Goal: Obtain resource: Download file/media

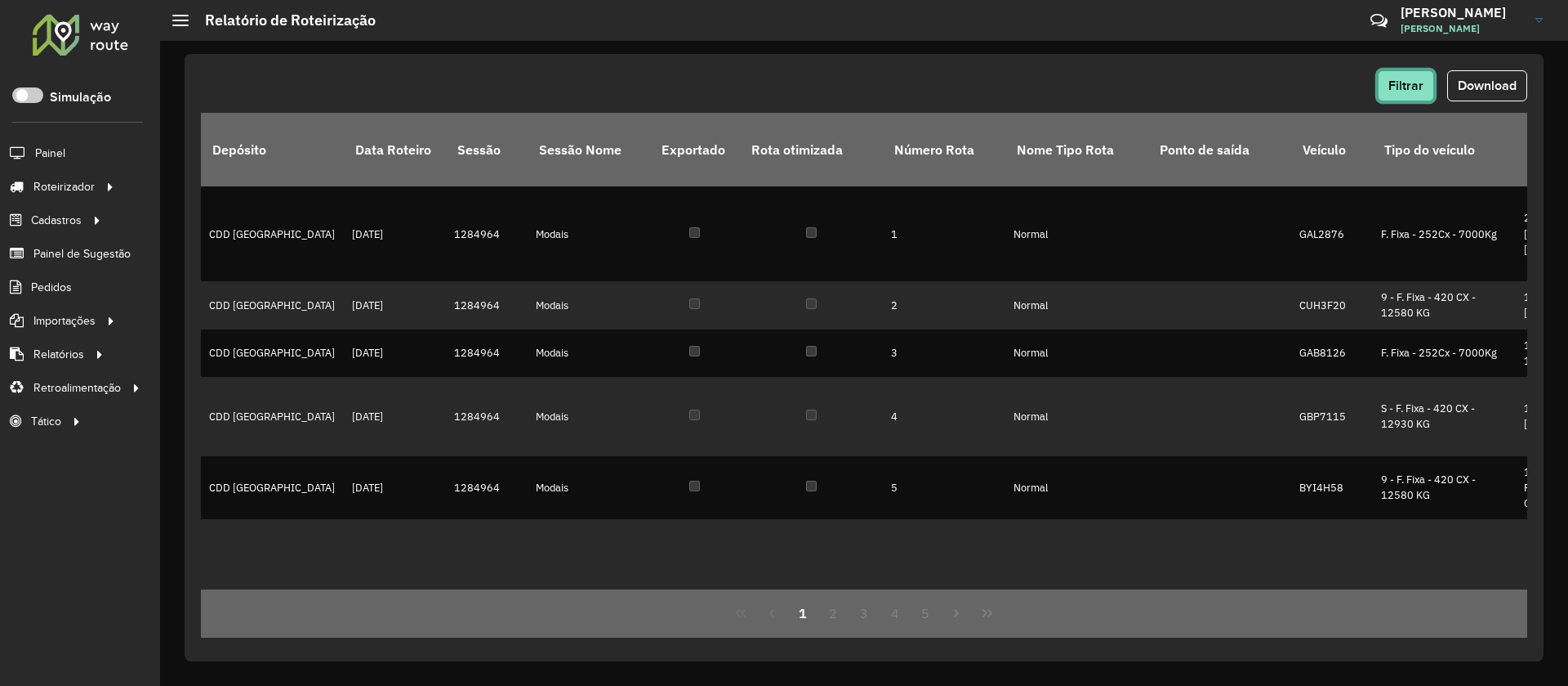
click at [1406, 92] on span "Filtrar" at bounding box center [1405, 86] width 35 height 14
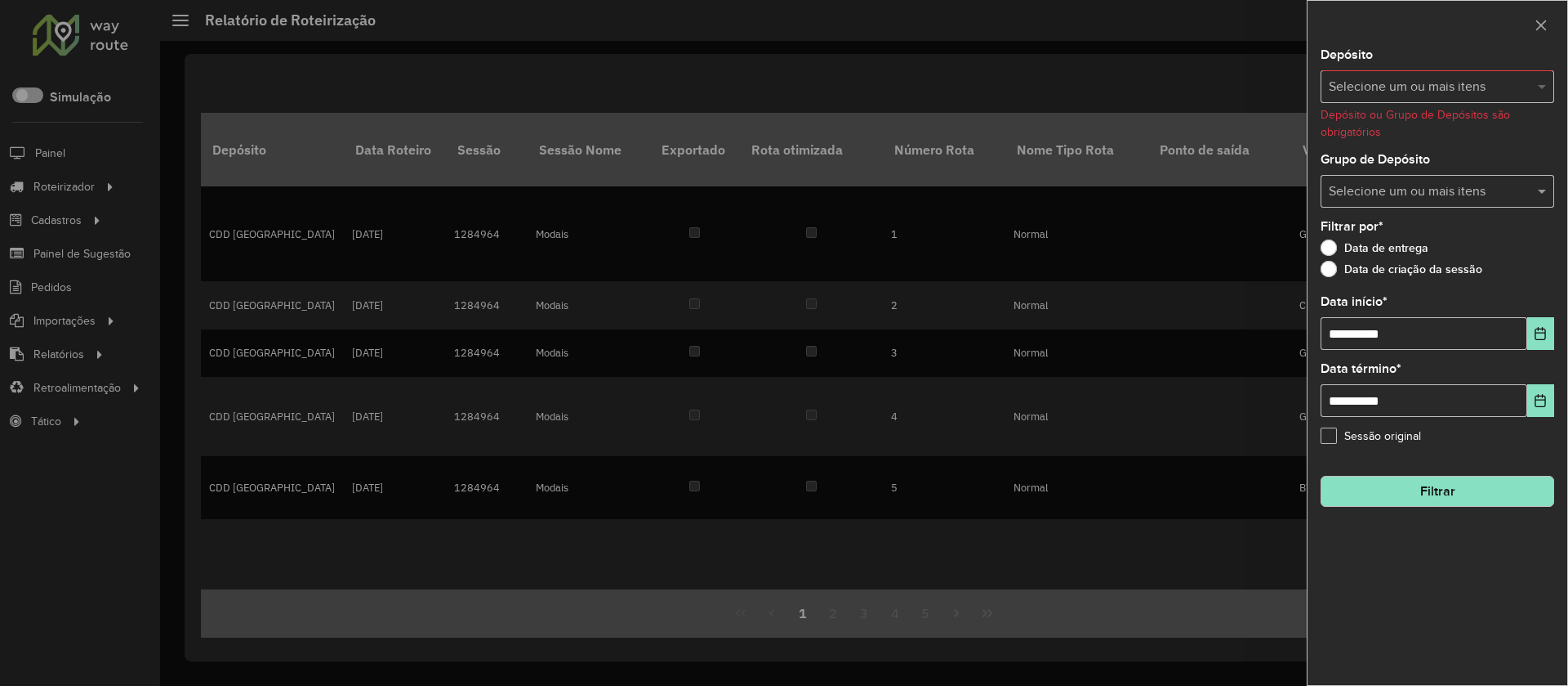
click at [1543, 83] on span at bounding box center [1544, 86] width 20 height 20
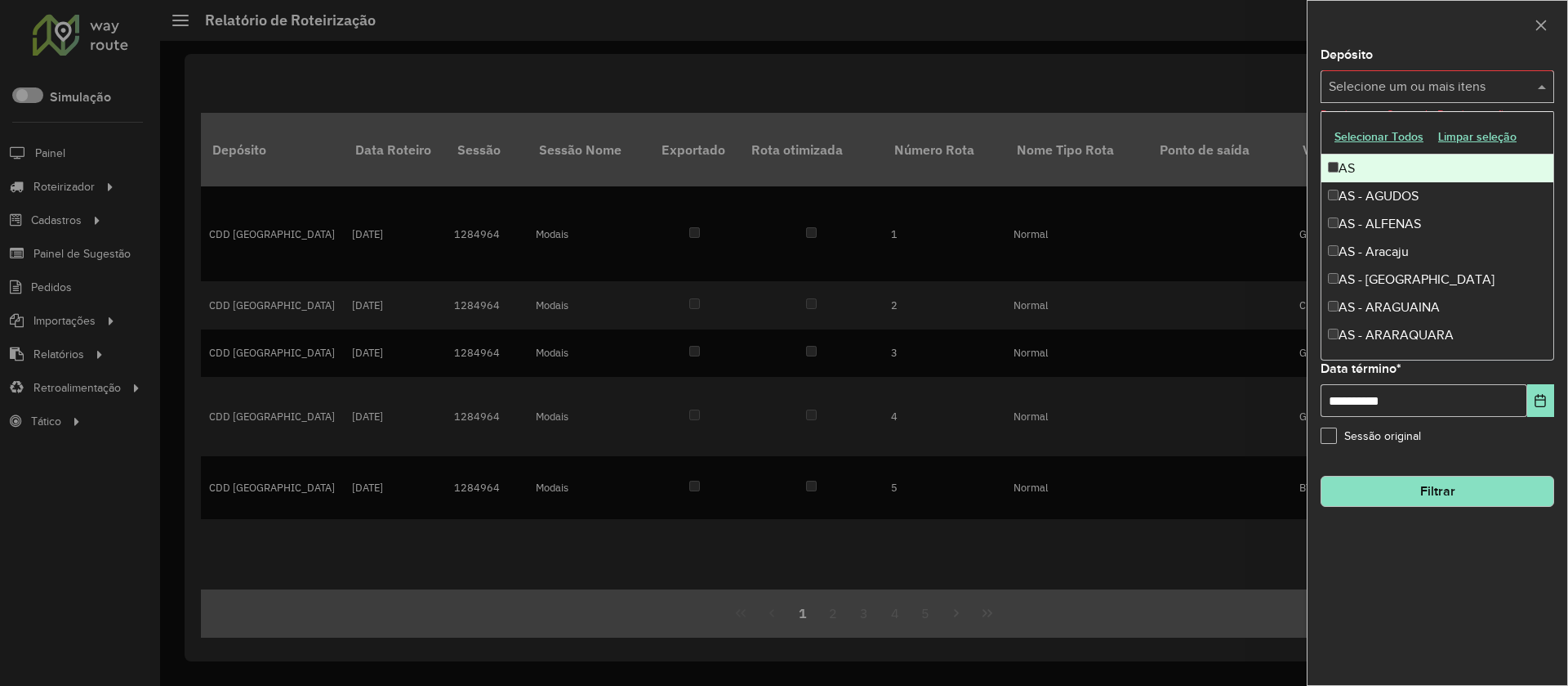
click at [1383, 131] on button "Selecionar Todos" at bounding box center [1379, 137] width 103 height 25
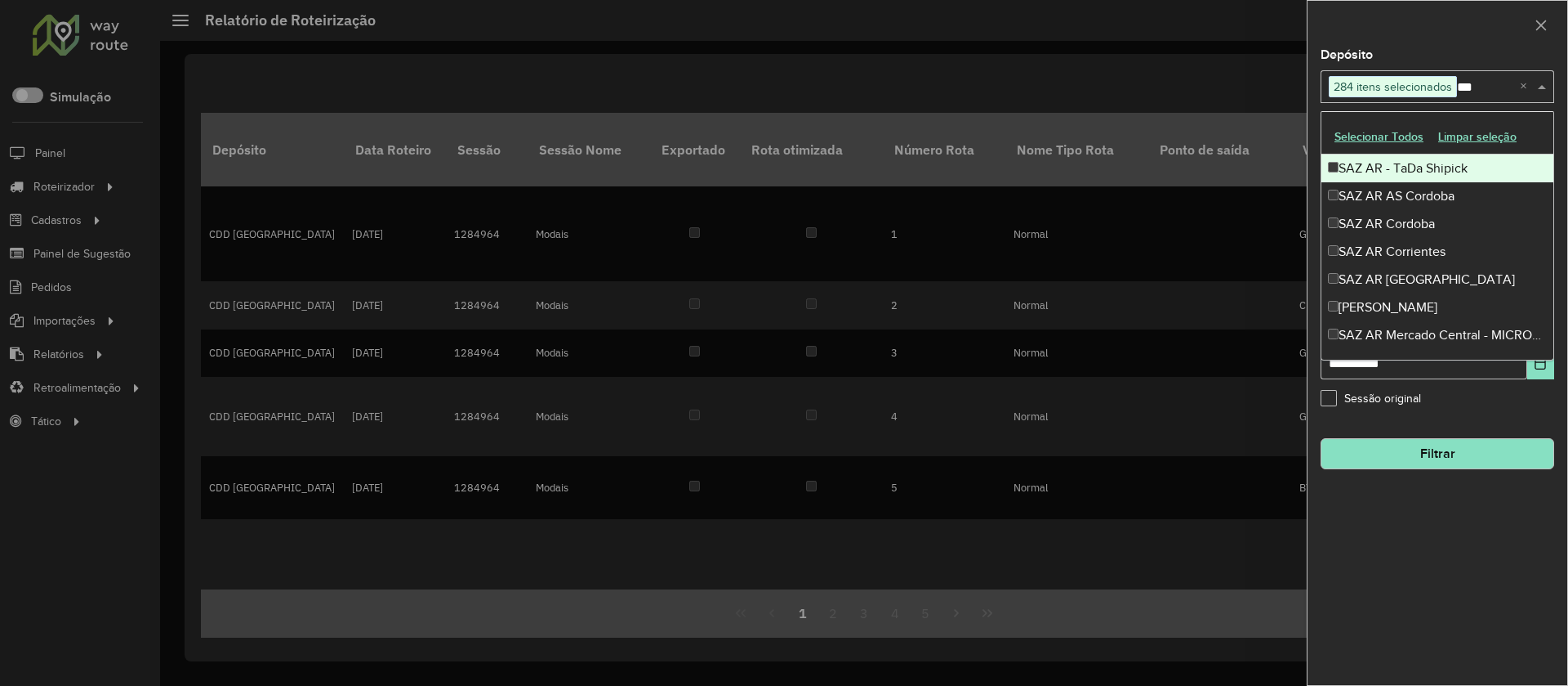
click at [1415, 171] on div "SAZ AR - TaDa Shipick" at bounding box center [1437, 168] width 232 height 28
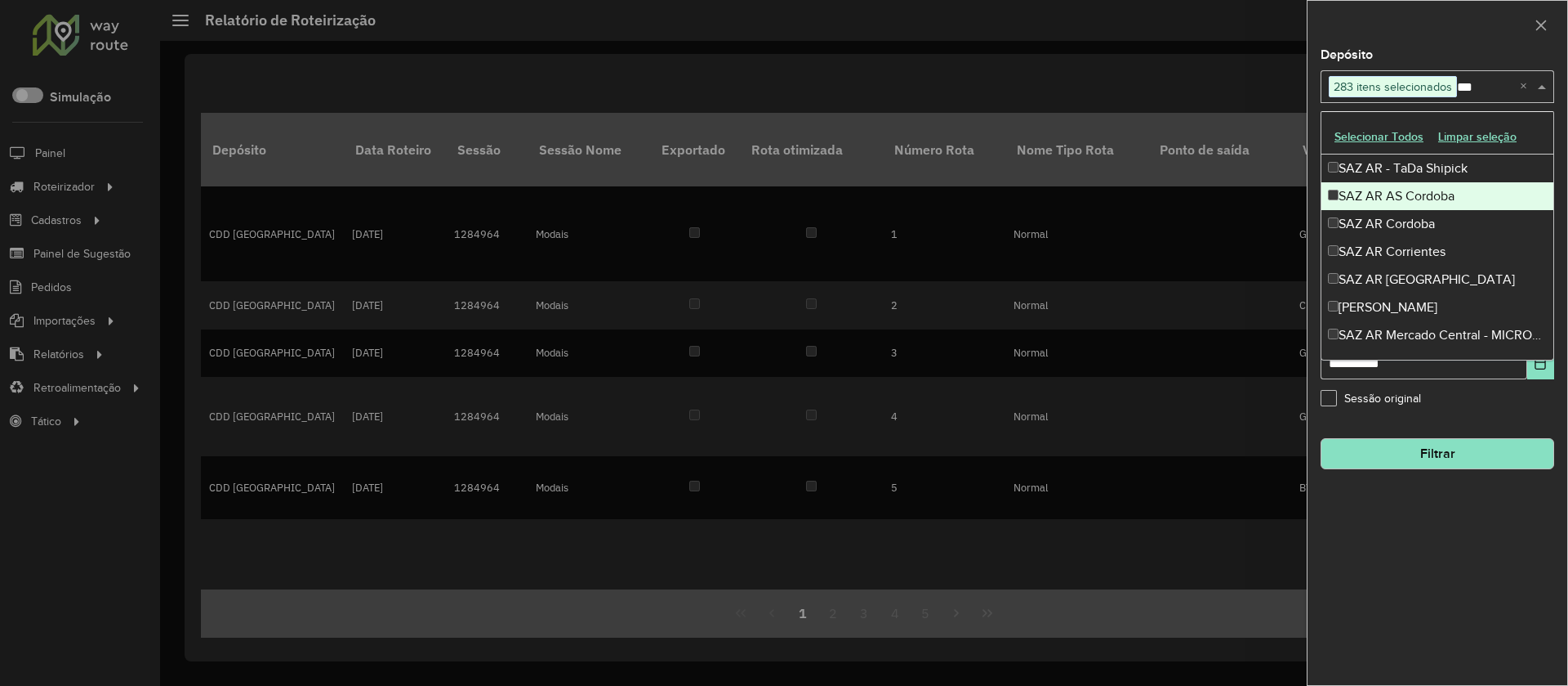
click at [1423, 198] on div "SAZ AR AS Cordoba" at bounding box center [1437, 196] width 232 height 28
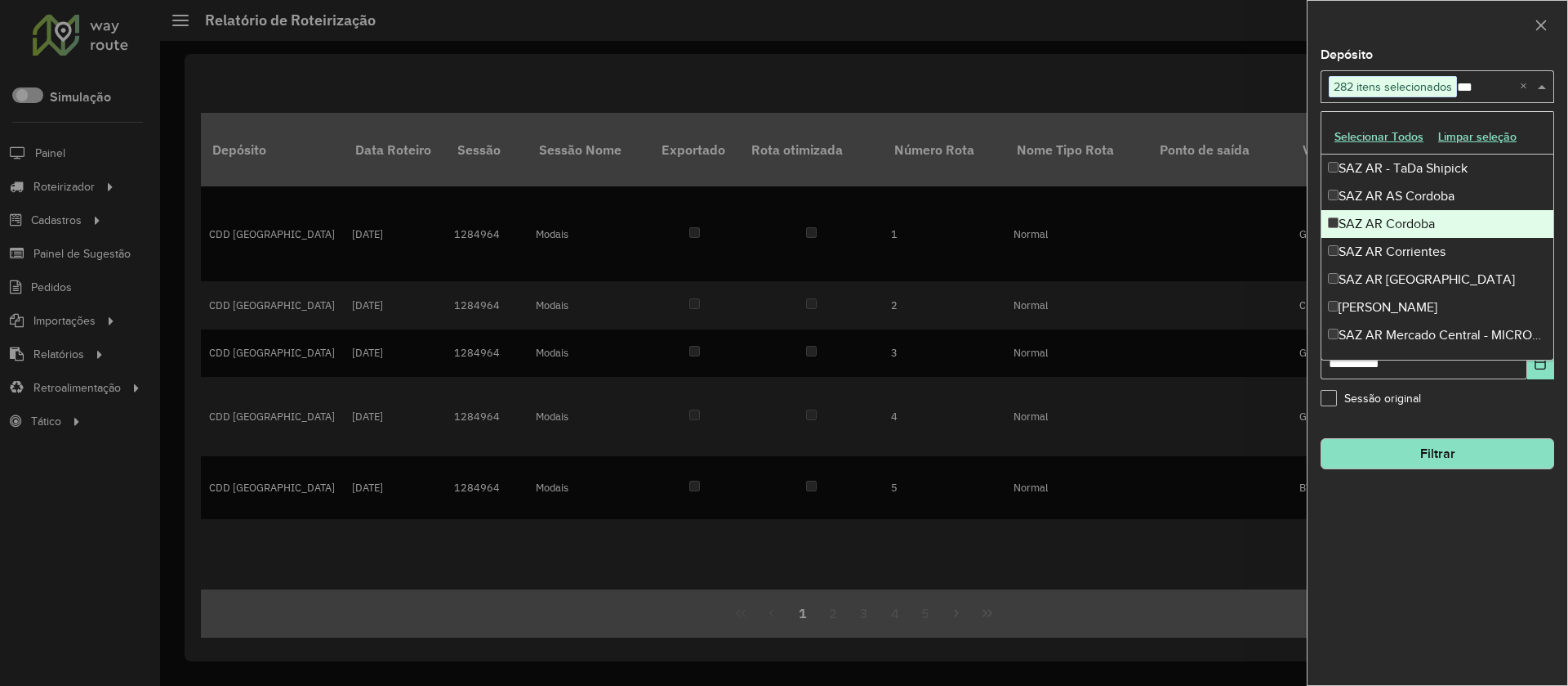
click at [1420, 229] on div "SAZ AR Cordoba" at bounding box center [1437, 224] width 232 height 28
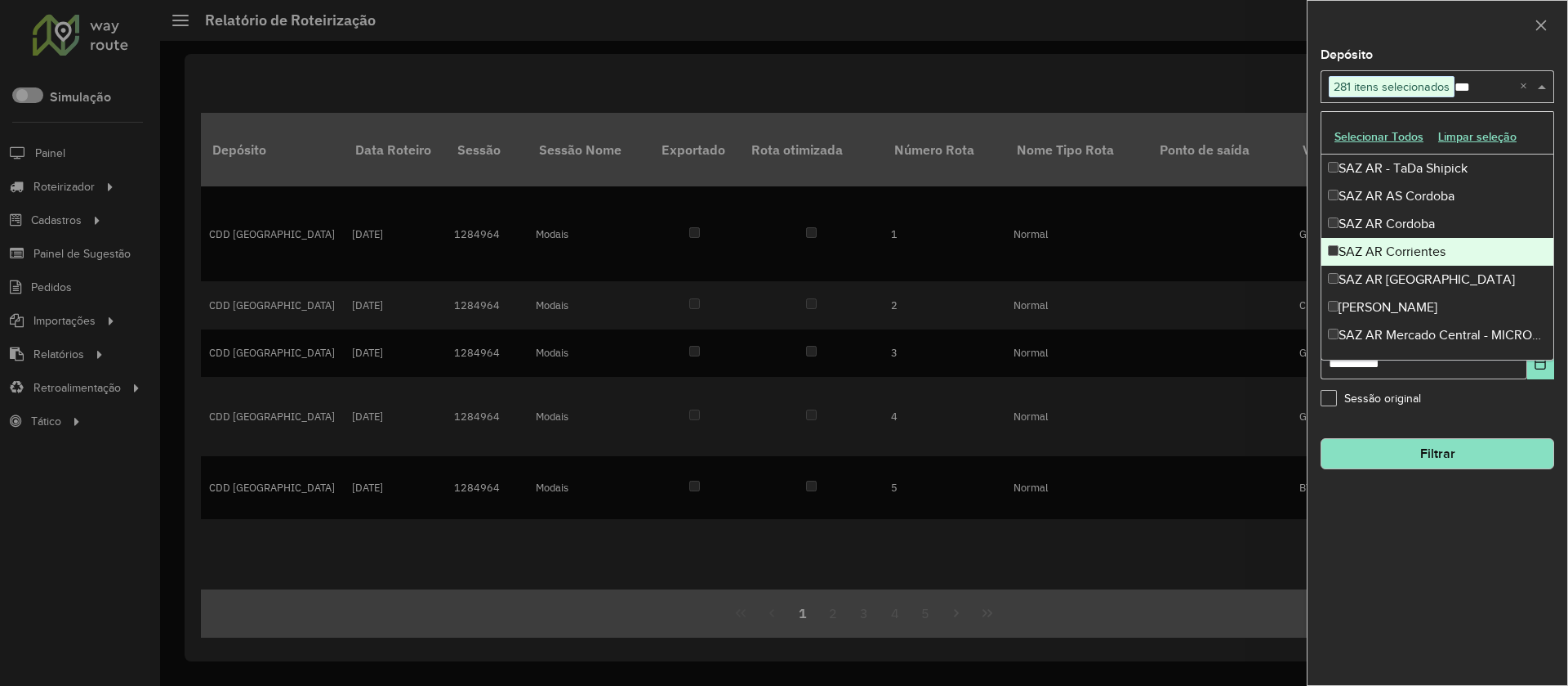
click at [1407, 248] on div "SAZ AR Corrientes" at bounding box center [1437, 251] width 232 height 28
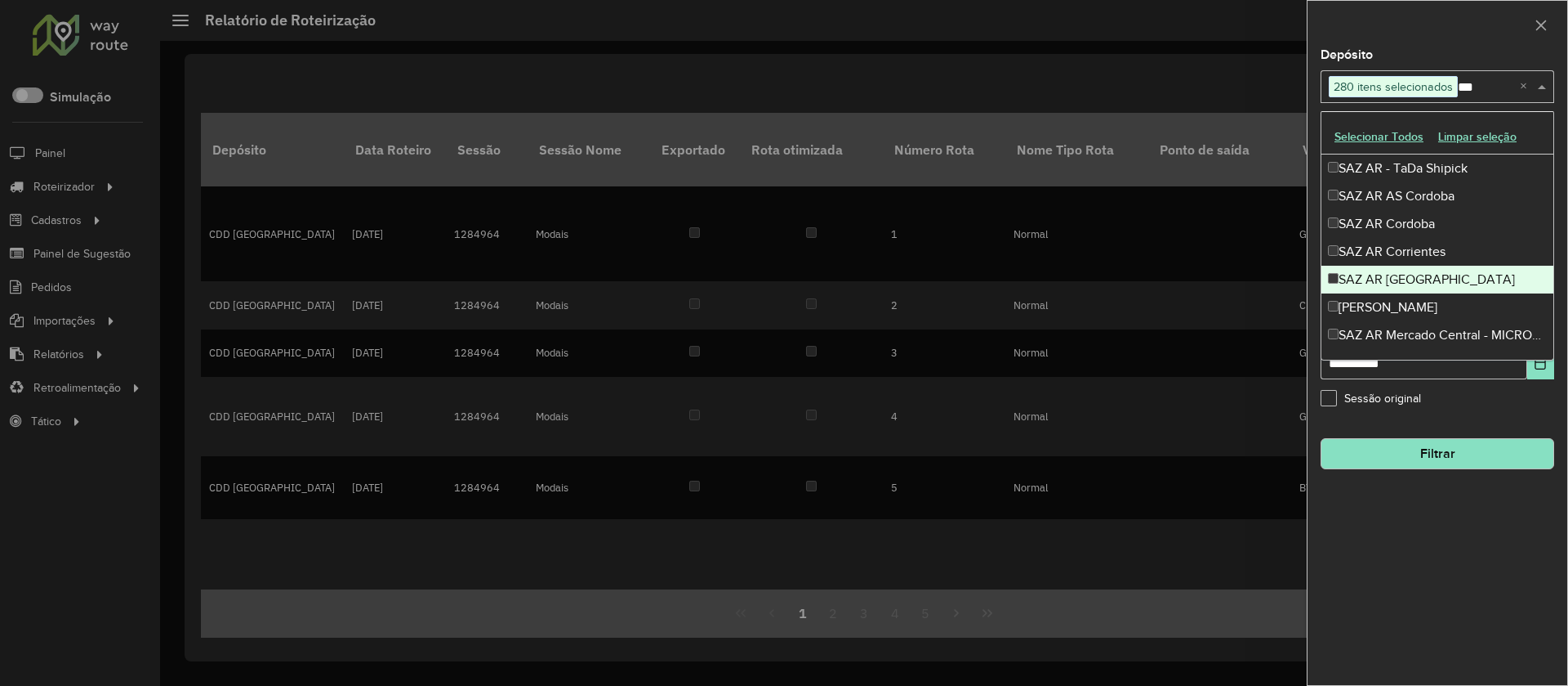
click at [1410, 277] on div "SAZ AR [GEOGRAPHIC_DATA]" at bounding box center [1437, 279] width 232 height 28
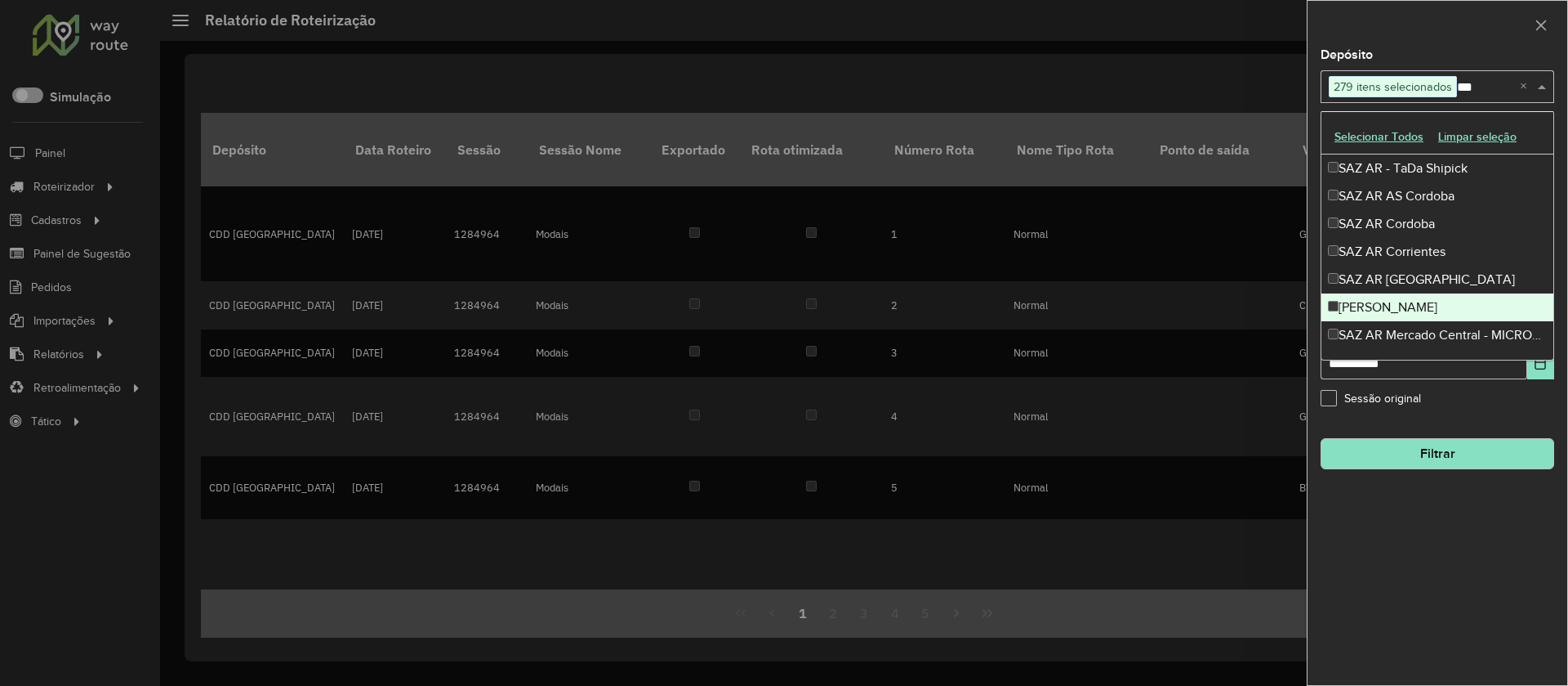
click at [1408, 304] on div "[PERSON_NAME]" at bounding box center [1437, 307] width 232 height 28
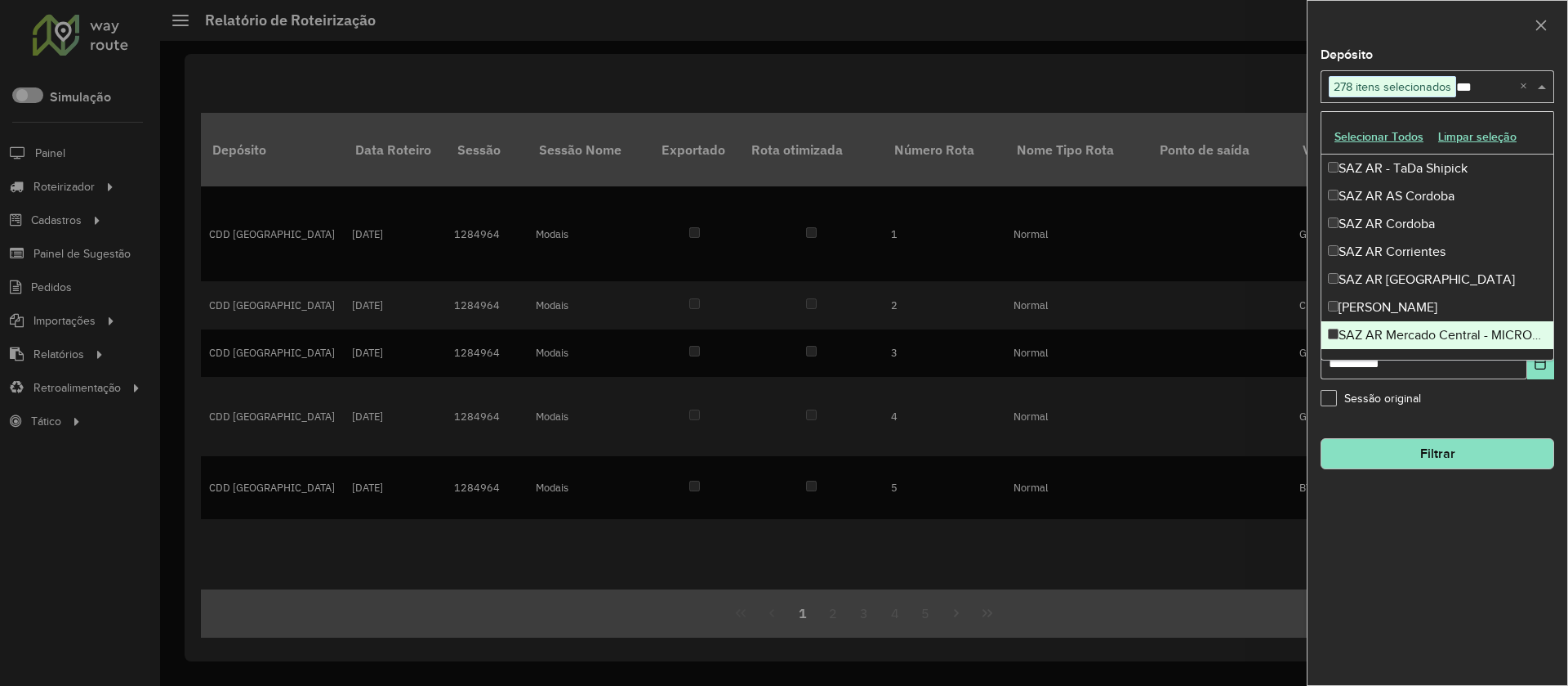
click at [1416, 327] on div "SAZ AR Mercado Central - MICROCENTRO" at bounding box center [1437, 335] width 232 height 28
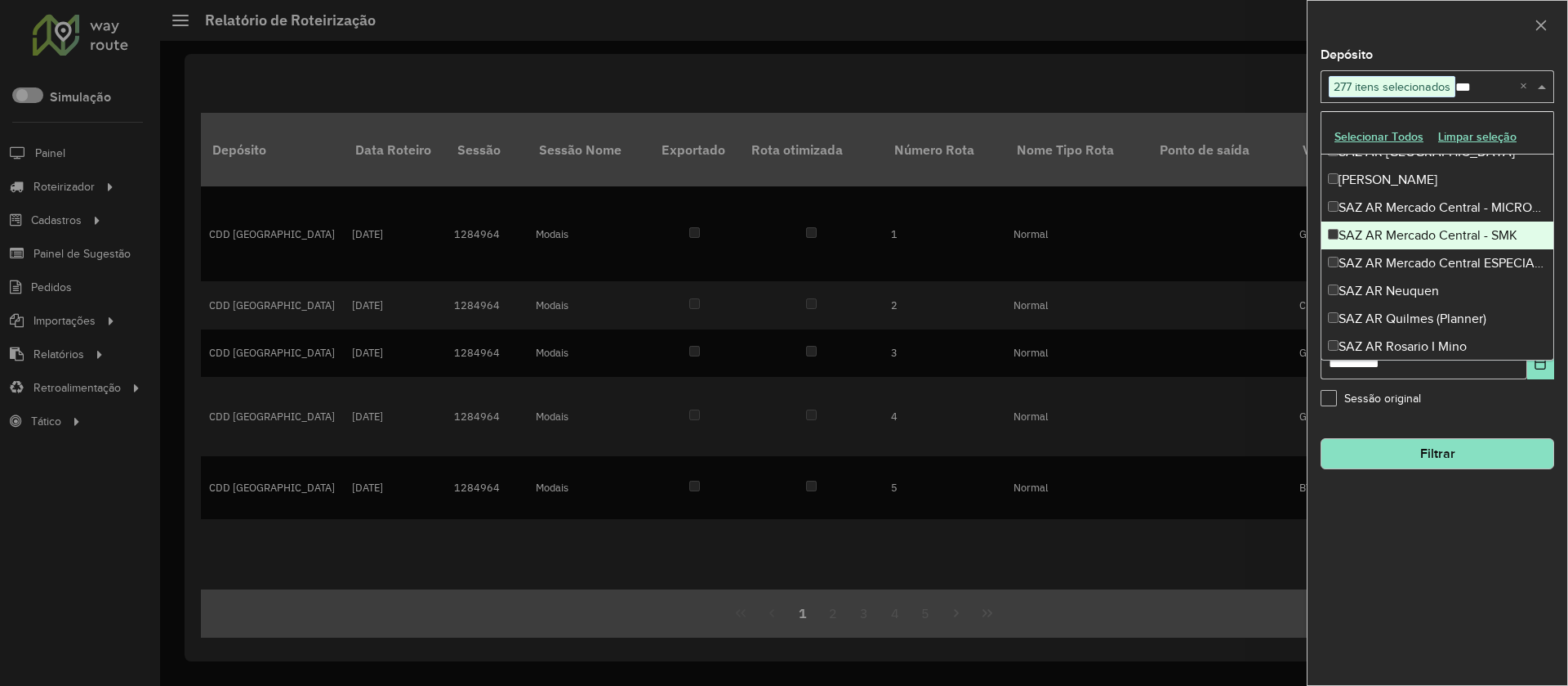
scroll to position [140, 0]
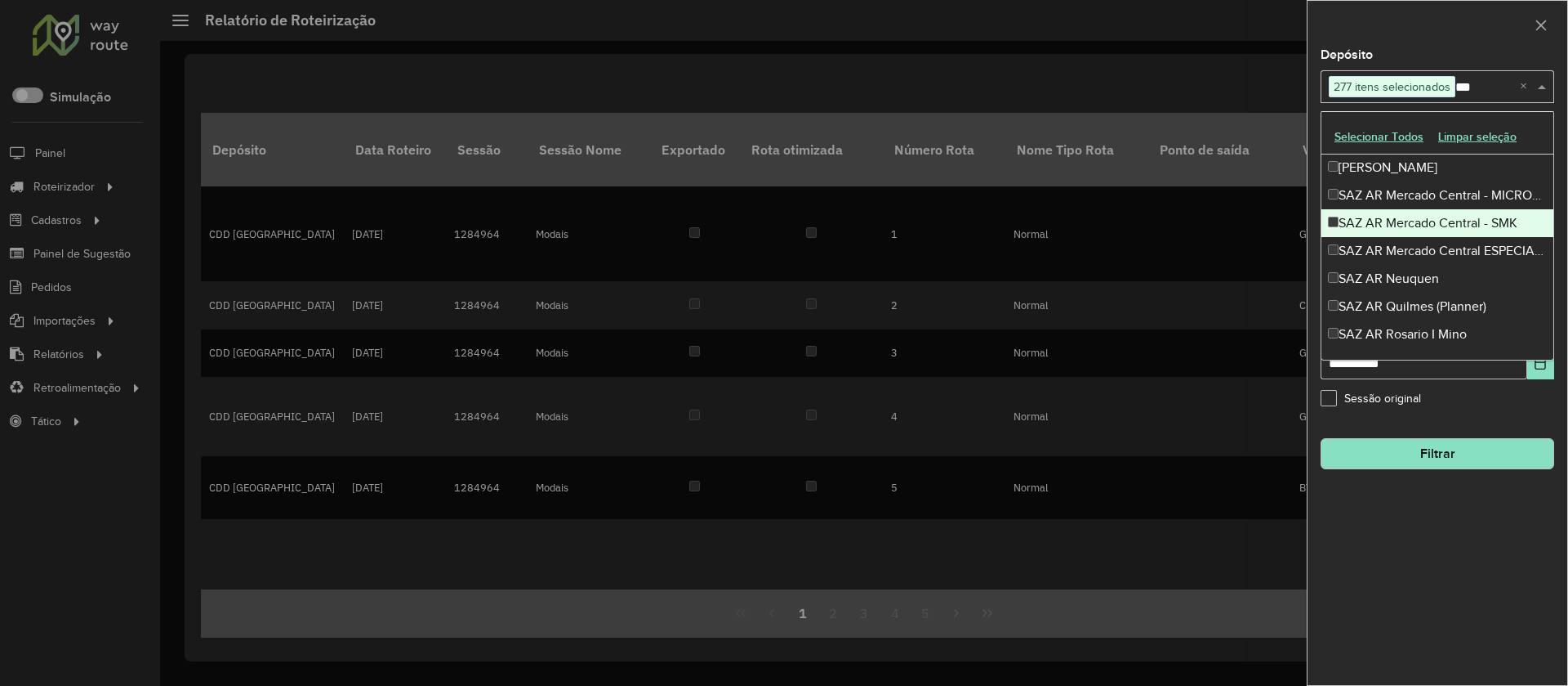
drag, startPoint x: 1410, startPoint y: 229, endPoint x: 1402, endPoint y: 237, distance: 11.3
click at [1409, 230] on div "SAZ AR Mercado Central - SMK" at bounding box center [1437, 223] width 232 height 28
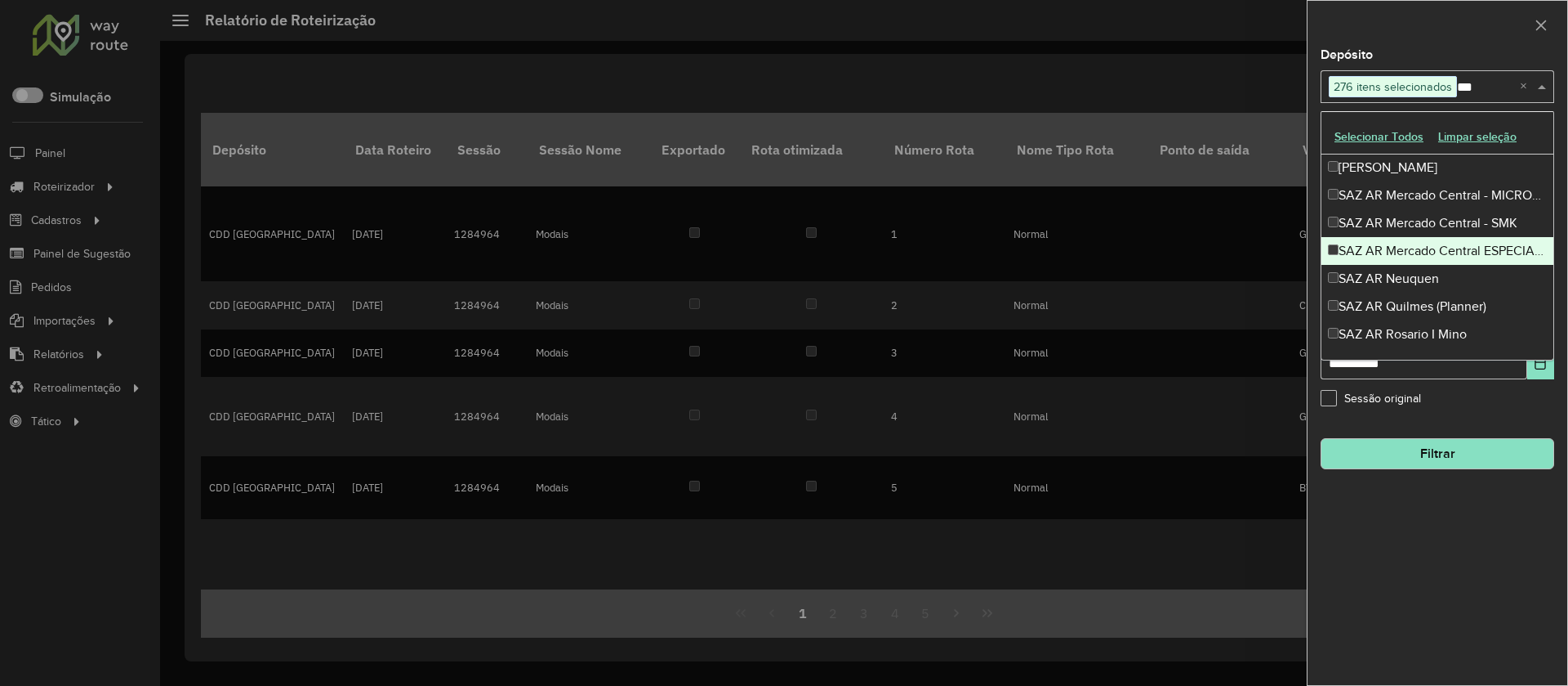
click at [1402, 237] on div "SAZ AR Mercado Central ESPECIALES" at bounding box center [1437, 250] width 232 height 28
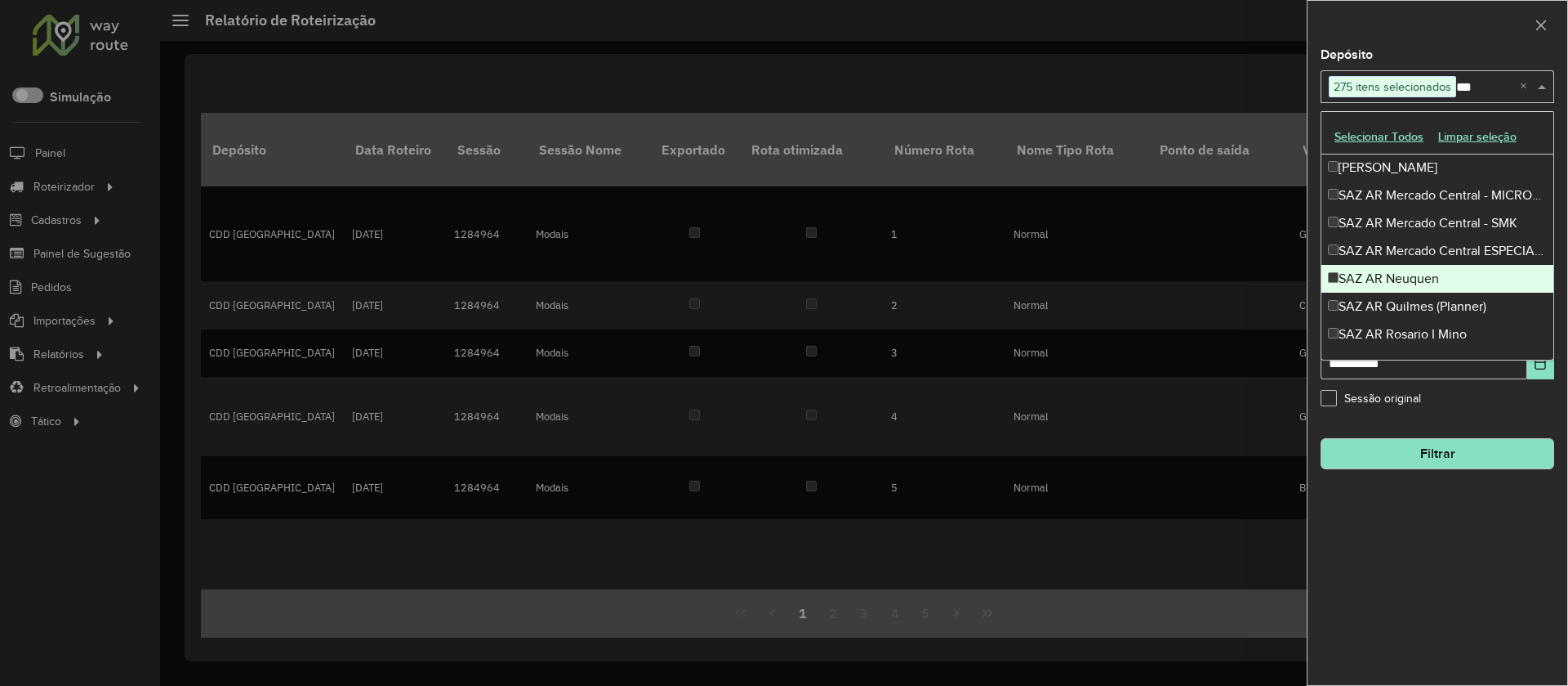
click at [1402, 276] on div "SAZ AR Neuquen" at bounding box center [1437, 278] width 232 height 28
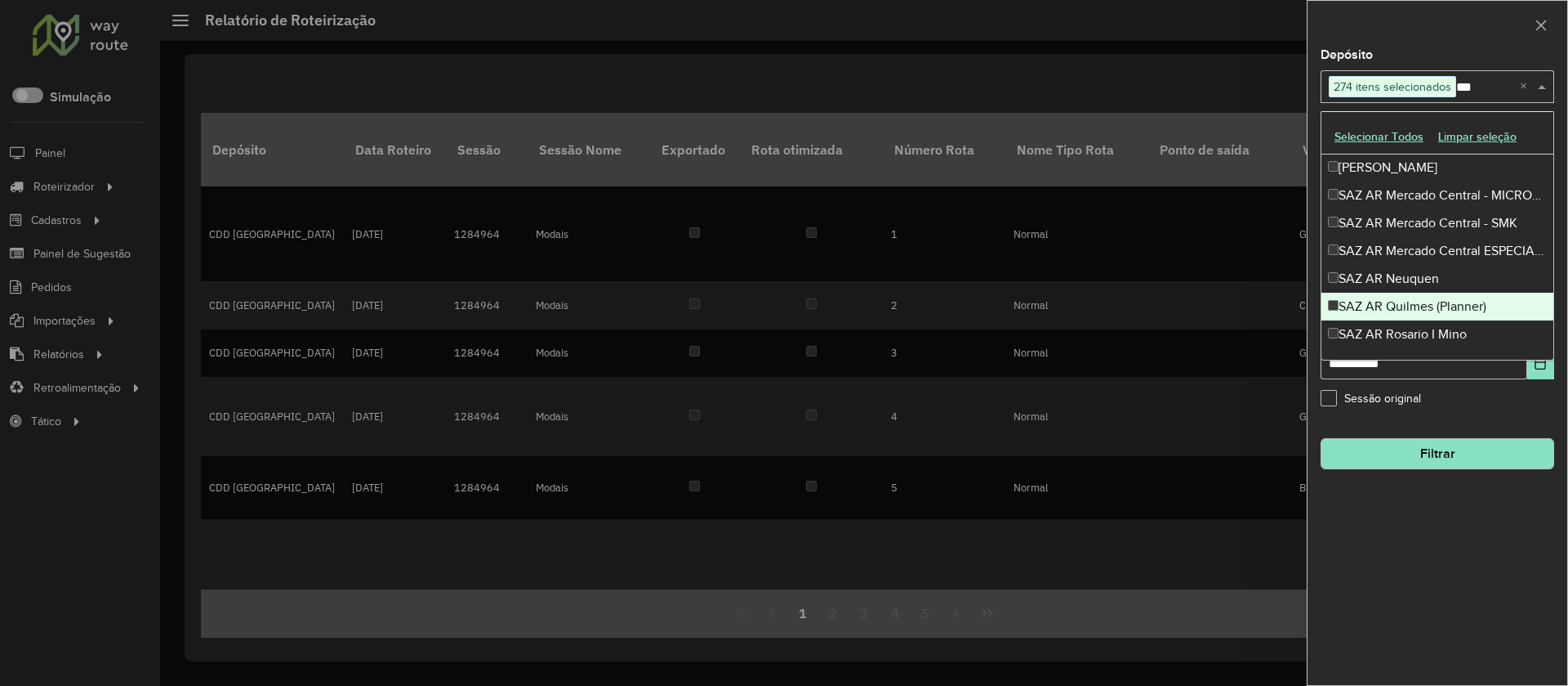
drag, startPoint x: 1404, startPoint y: 304, endPoint x: 1419, endPoint y: 329, distance: 29.2
click at [1404, 309] on div "SAZ AR Quilmes (Planner)" at bounding box center [1437, 306] width 232 height 28
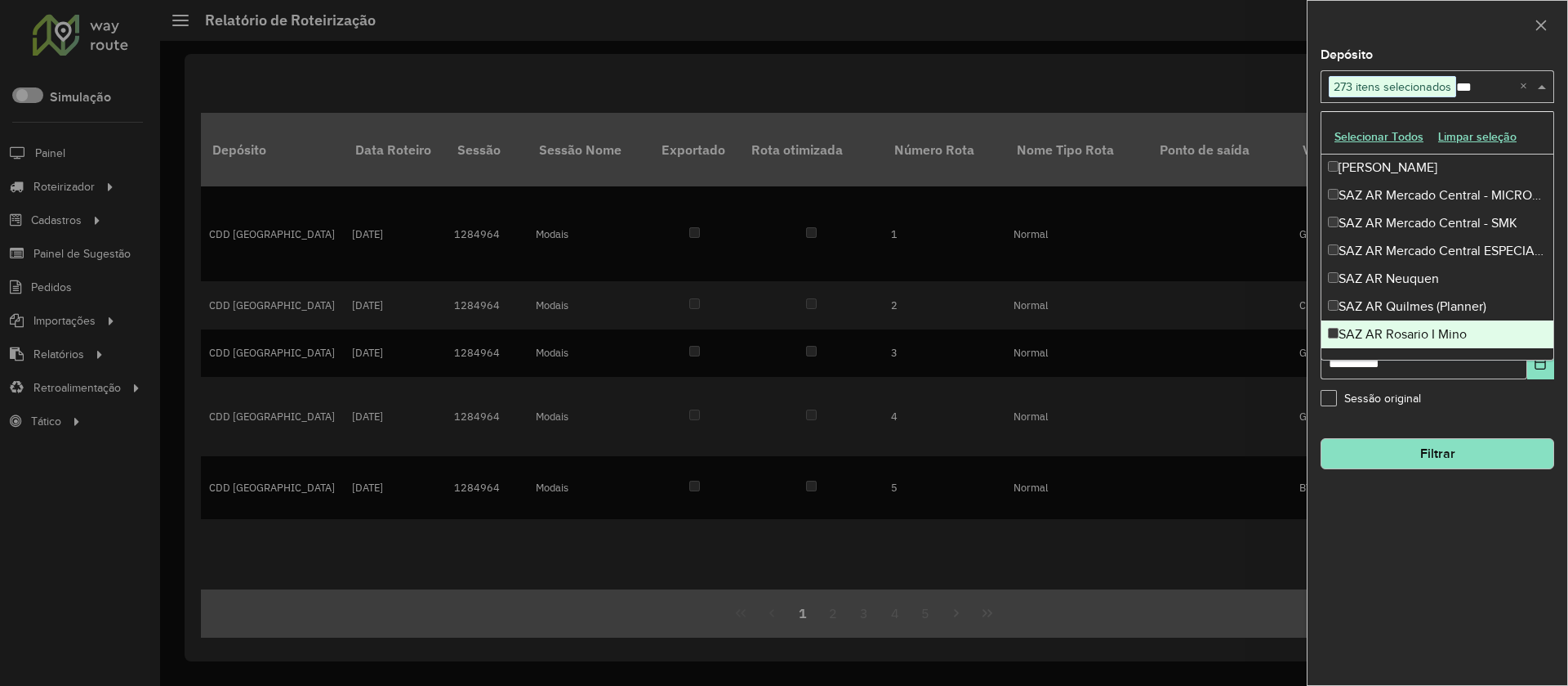
click at [1420, 330] on div "SAZ AR Rosario I Mino" at bounding box center [1437, 334] width 232 height 28
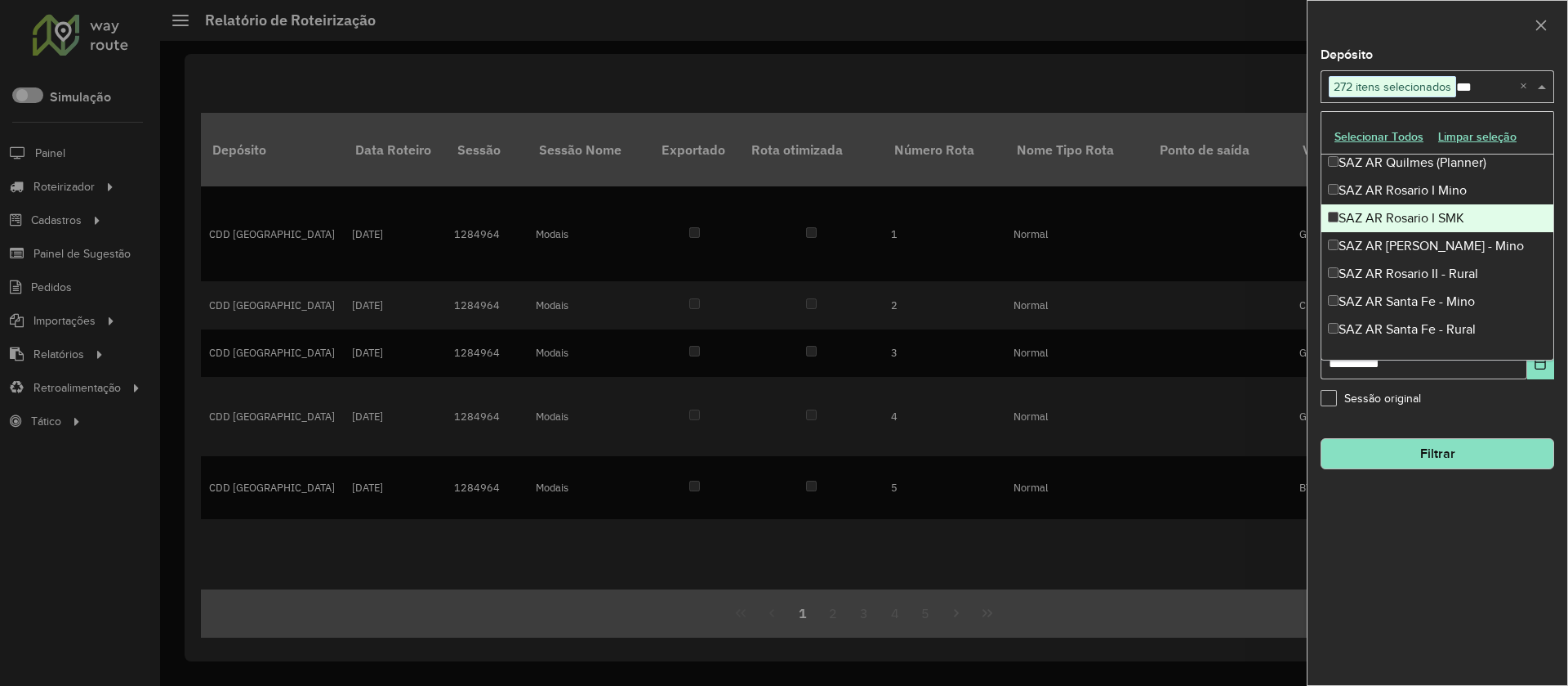
scroll to position [287, 0]
click at [1400, 214] on div "SAZ AR Rosario I SMK" at bounding box center [1437, 215] width 232 height 28
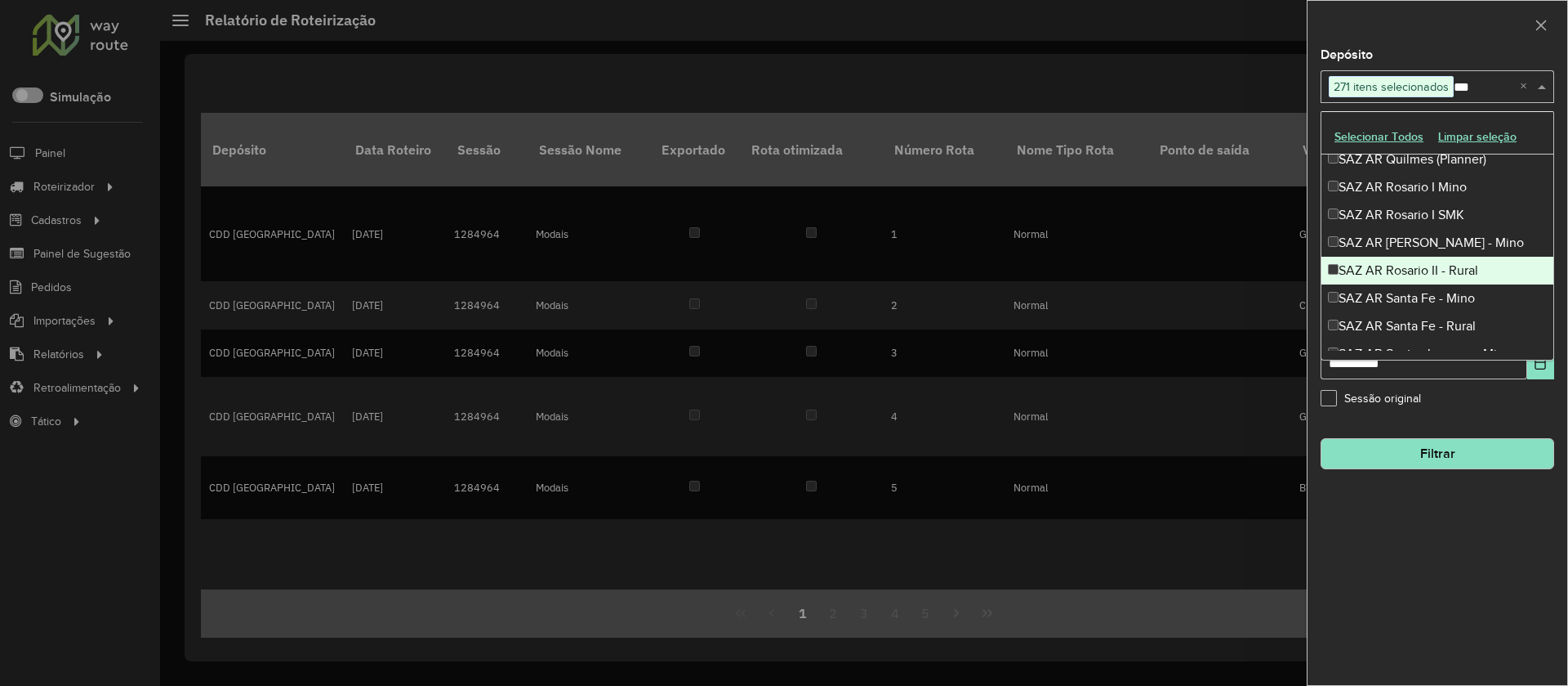
click at [1402, 246] on div "SAZ AR [PERSON_NAME] - Mino" at bounding box center [1437, 243] width 232 height 28
click at [1397, 282] on div "SAZ AR Rosario II - Rural" at bounding box center [1437, 270] width 232 height 28
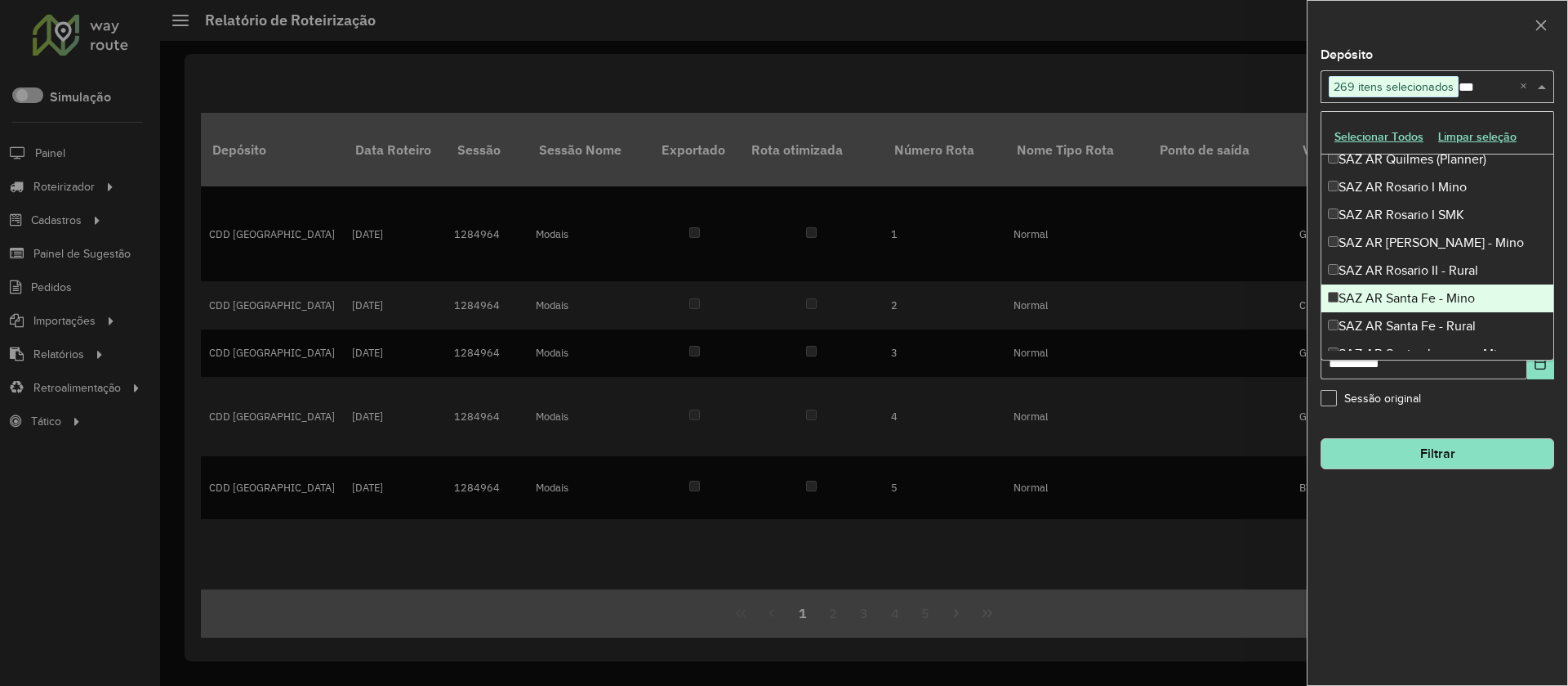
click at [1398, 298] on div "SAZ AR Santa Fe - Mino" at bounding box center [1437, 298] width 232 height 28
click at [1403, 319] on div "SAZ AR Santa Fe - Rural" at bounding box center [1437, 326] width 232 height 28
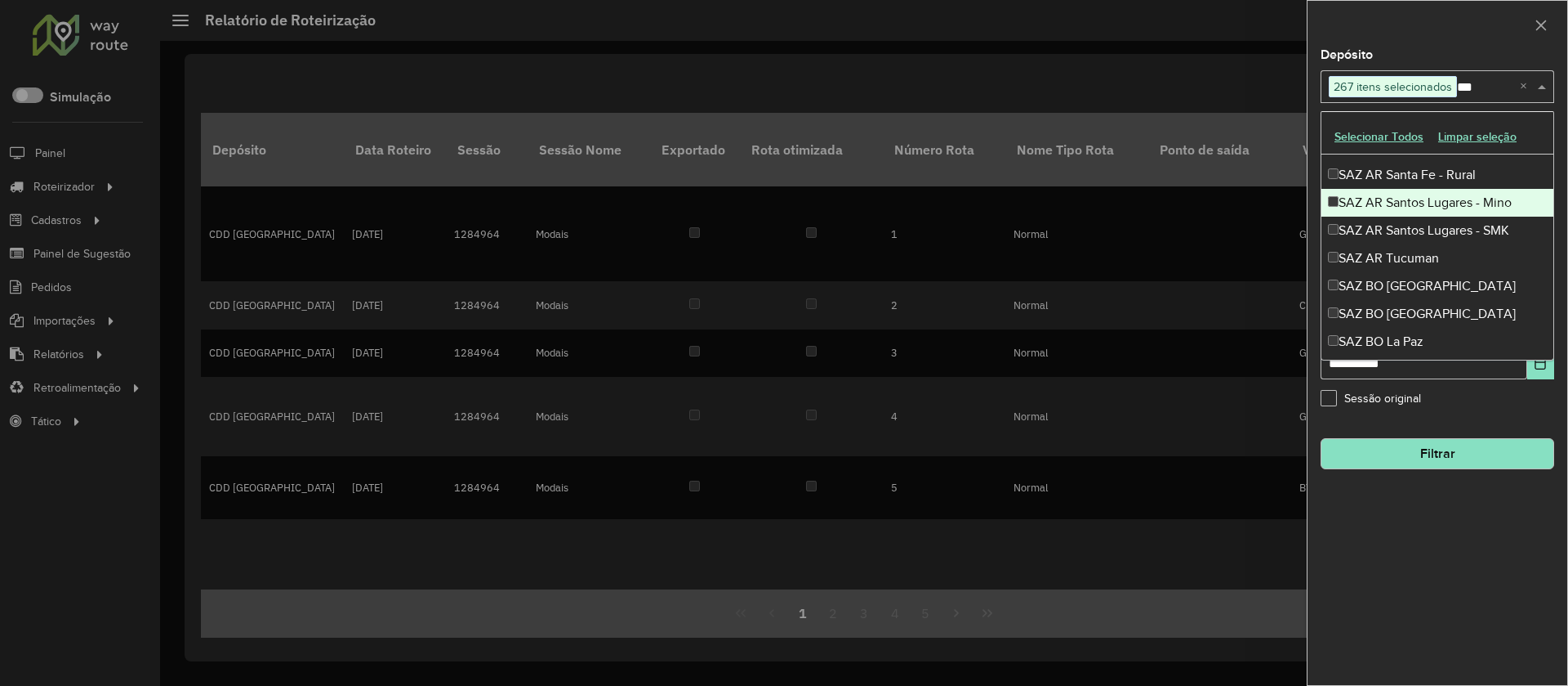
scroll to position [437, 0]
click at [1407, 199] on div "SAZ AR Santos Lugares - Mino" at bounding box center [1437, 204] width 232 height 28
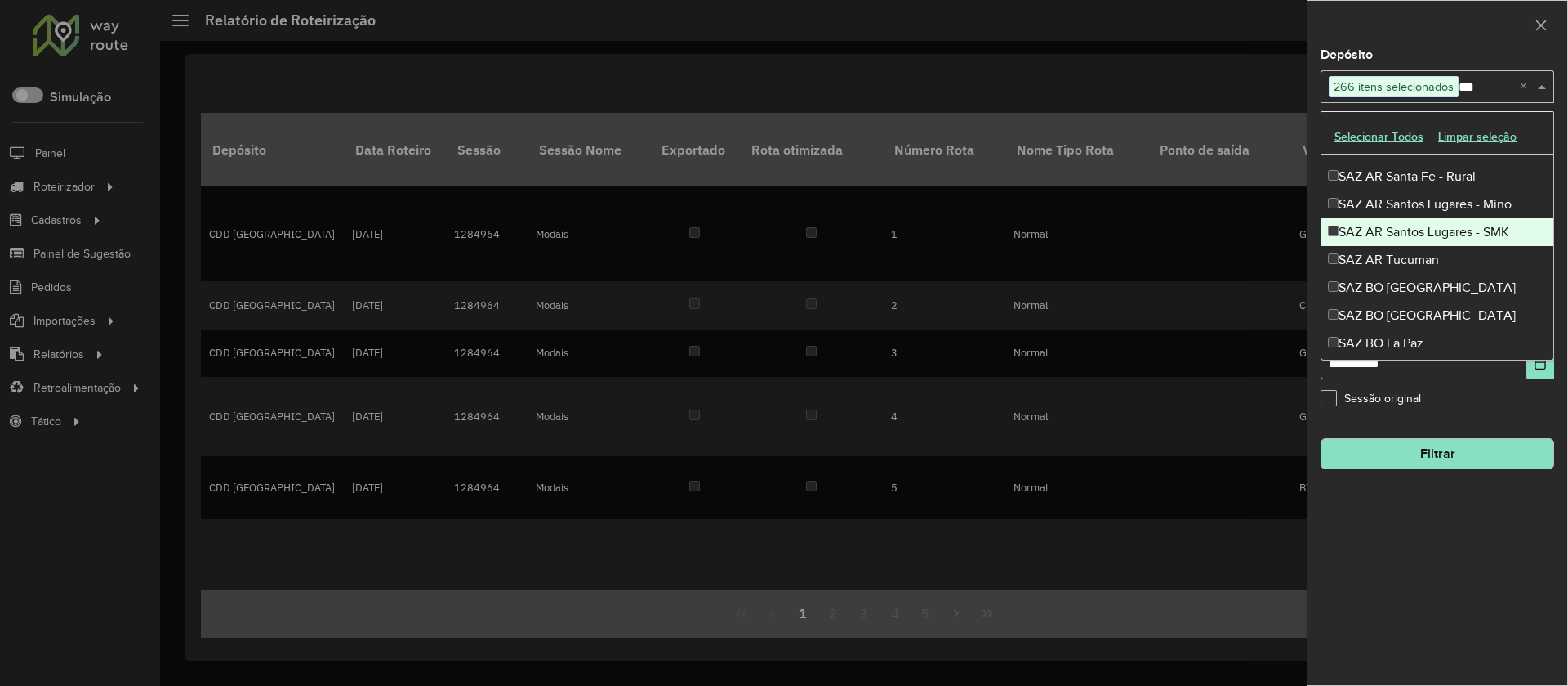
drag, startPoint x: 1408, startPoint y: 226, endPoint x: 1415, endPoint y: 248, distance: 23.1
click at [1408, 229] on div "SAZ AR Santos Lugares - SMK" at bounding box center [1437, 231] width 232 height 28
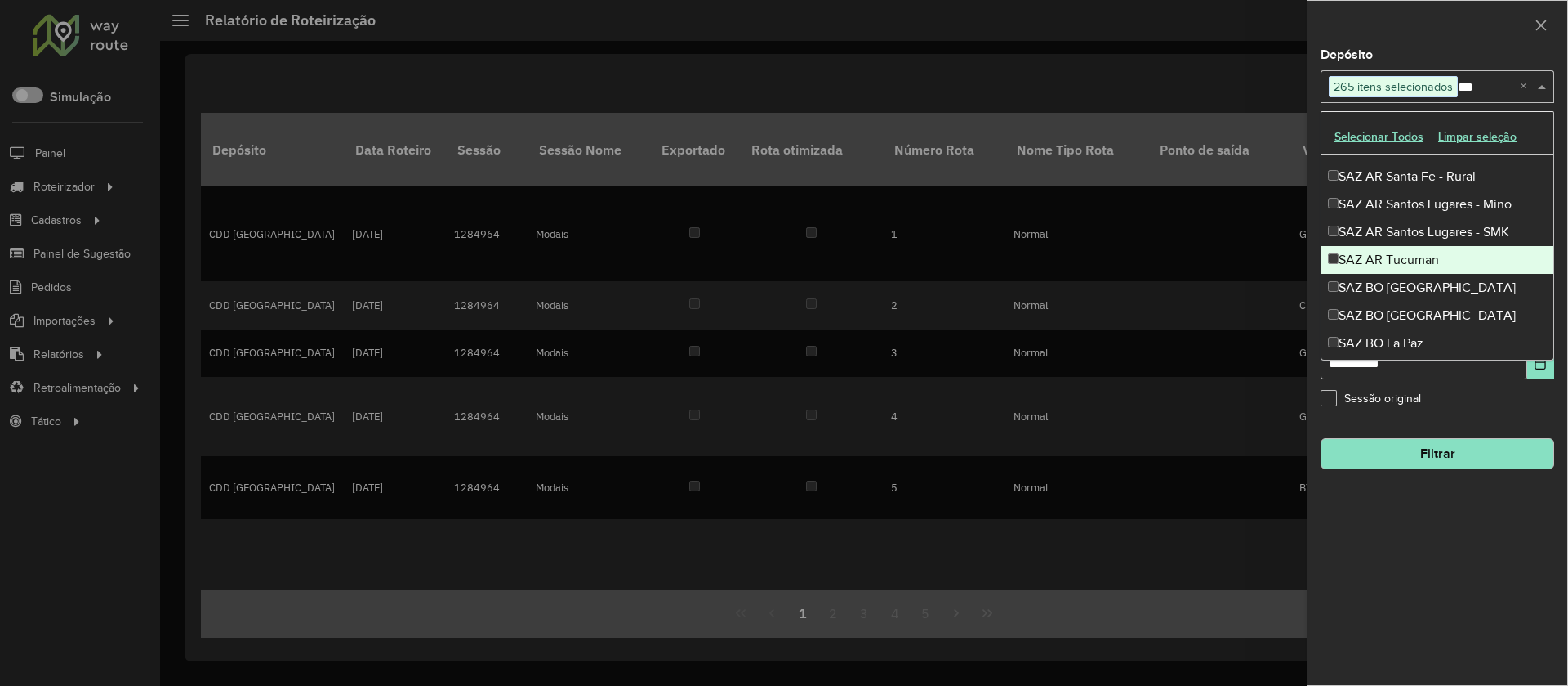
click at [1416, 252] on div "SAZ AR Tucuman" at bounding box center [1437, 259] width 232 height 28
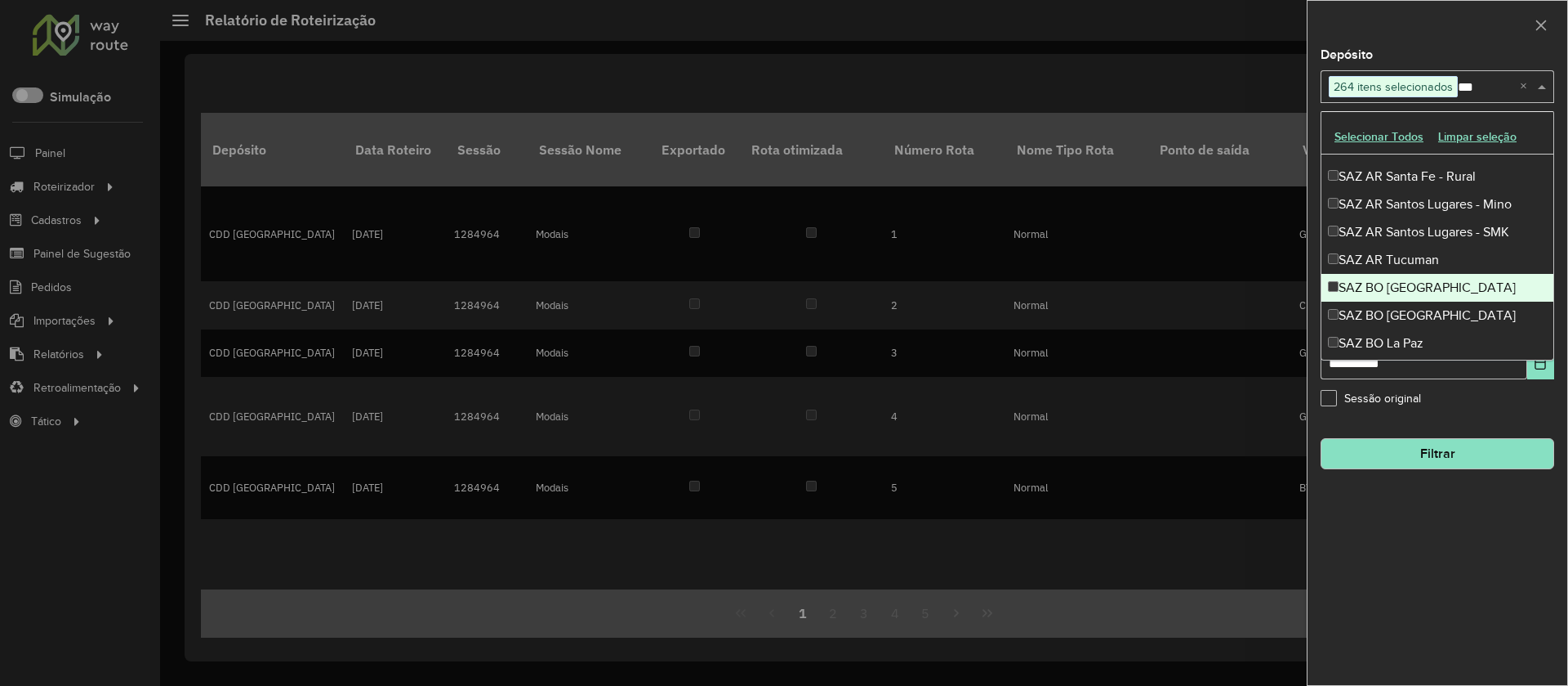
click at [1423, 280] on div "SAZ BO [GEOGRAPHIC_DATA]" at bounding box center [1437, 287] width 232 height 28
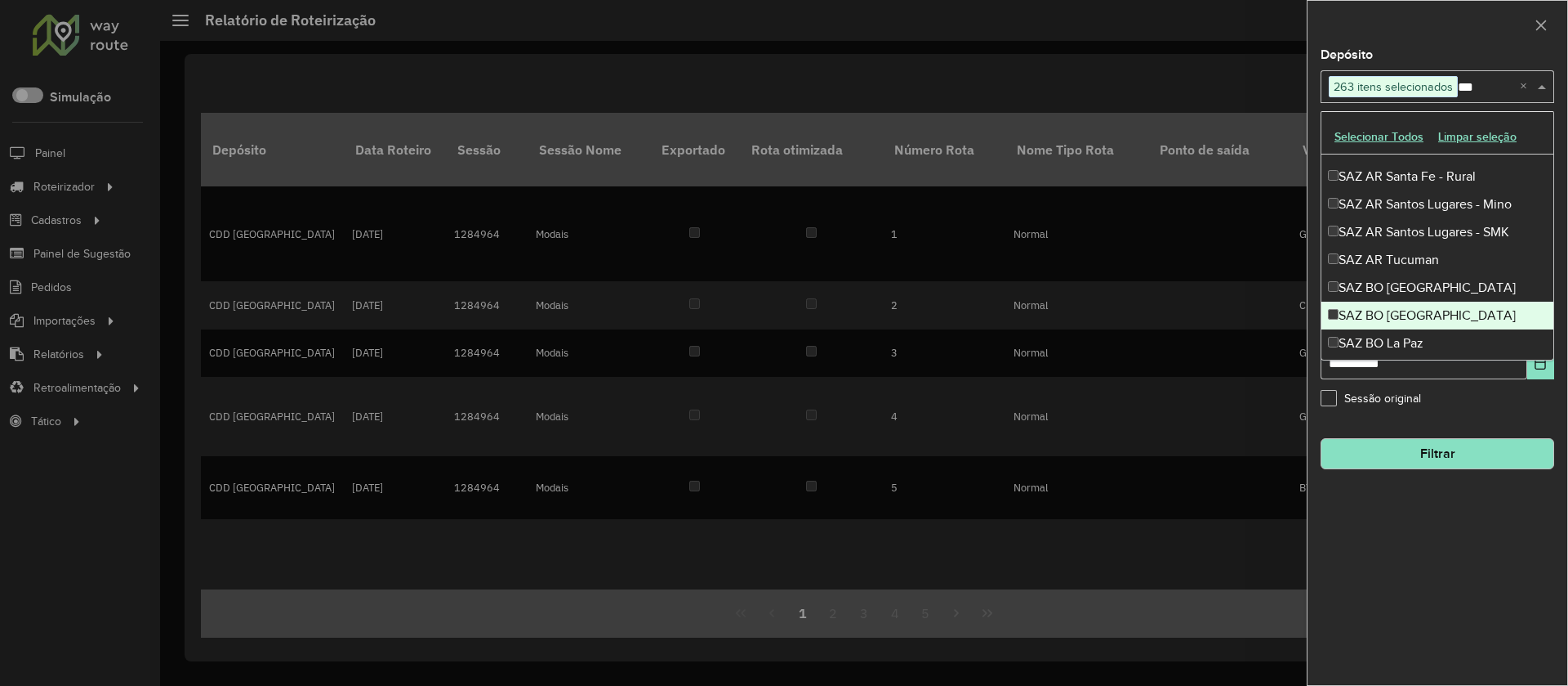
click at [1425, 309] on div "SAZ BO [GEOGRAPHIC_DATA]" at bounding box center [1437, 315] width 232 height 28
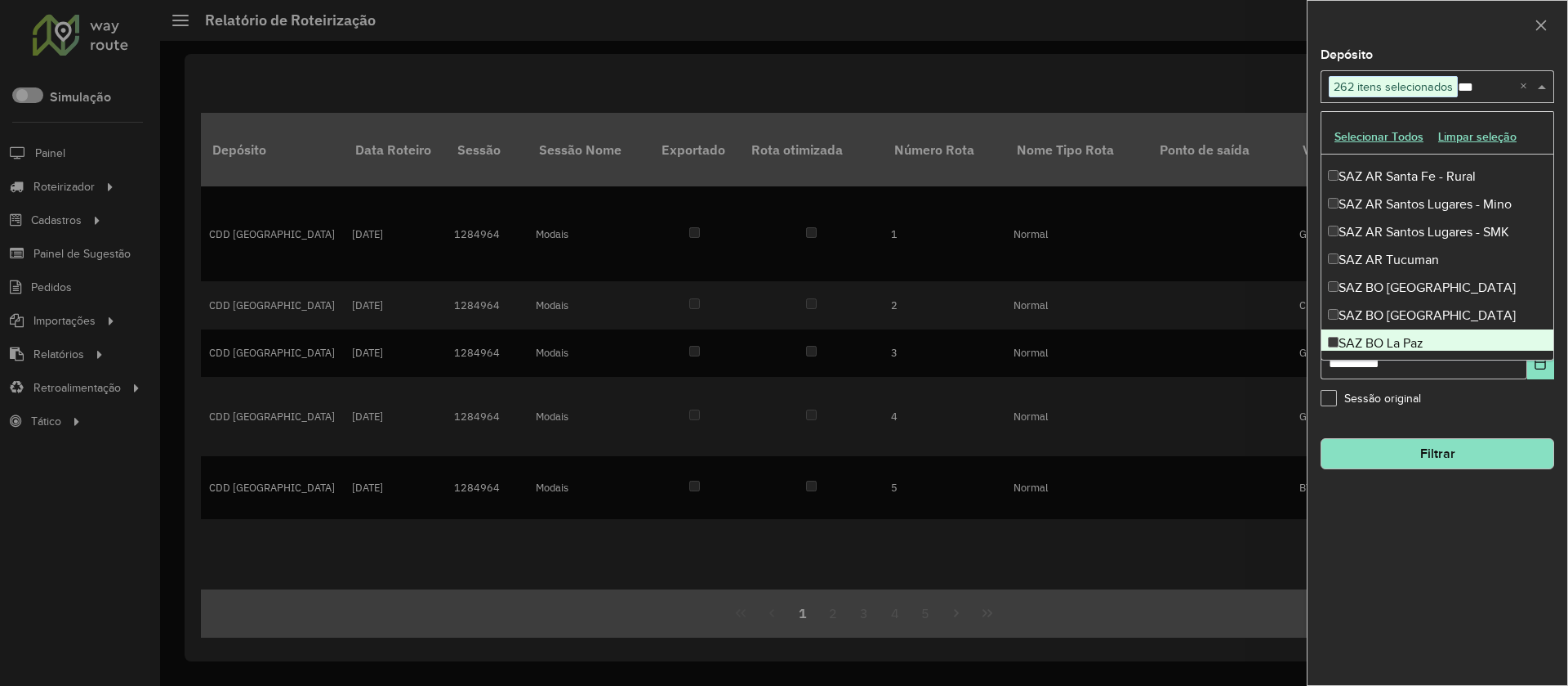
click at [1417, 342] on div "SAZ BO La Paz" at bounding box center [1437, 343] width 232 height 28
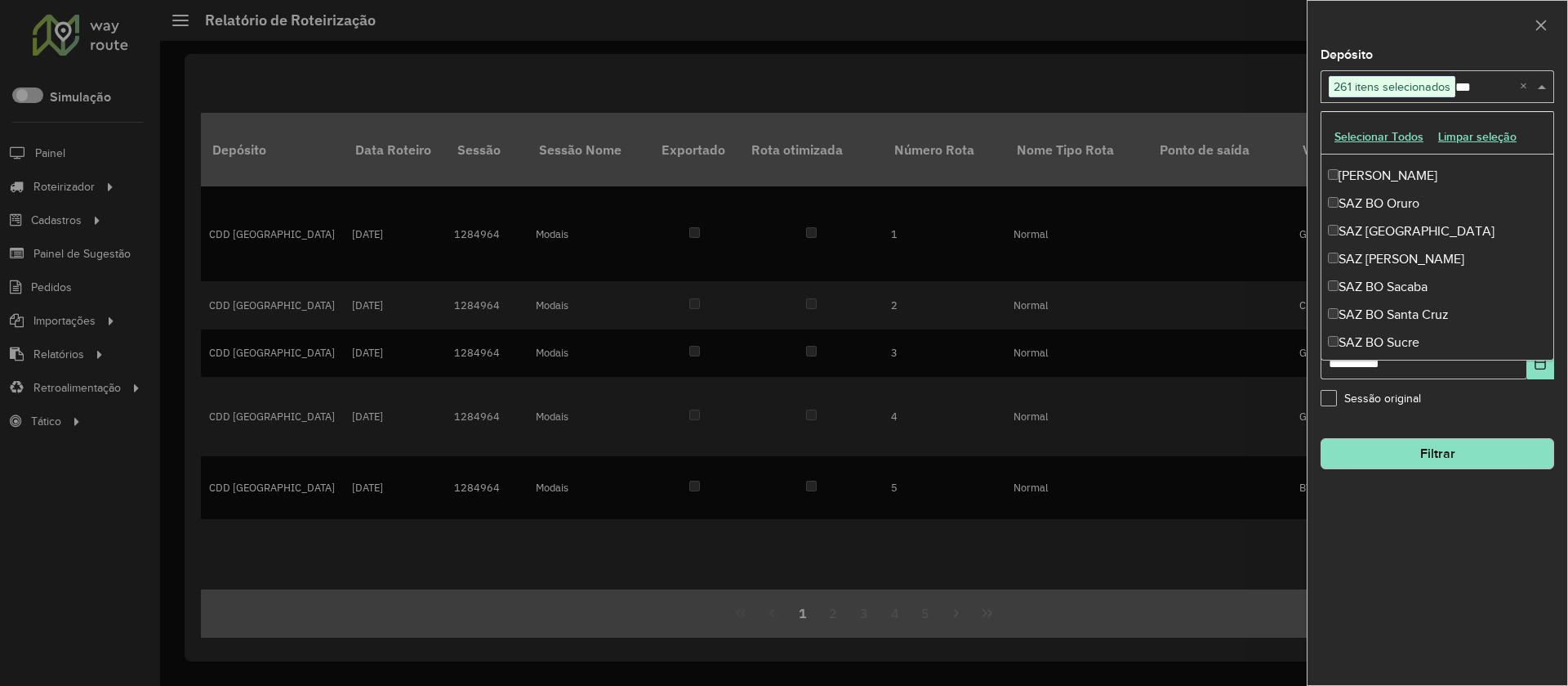
scroll to position [633, 0]
click at [1393, 180] on div "[PERSON_NAME]" at bounding box center [1437, 175] width 232 height 28
drag, startPoint x: 1405, startPoint y: 207, endPoint x: 1409, endPoint y: 215, distance: 8.9
click at [1406, 209] on div "SAZ BO Oruro" at bounding box center [1437, 203] width 232 height 28
drag, startPoint x: 1411, startPoint y: 236, endPoint x: 1411, endPoint y: 256, distance: 20.0
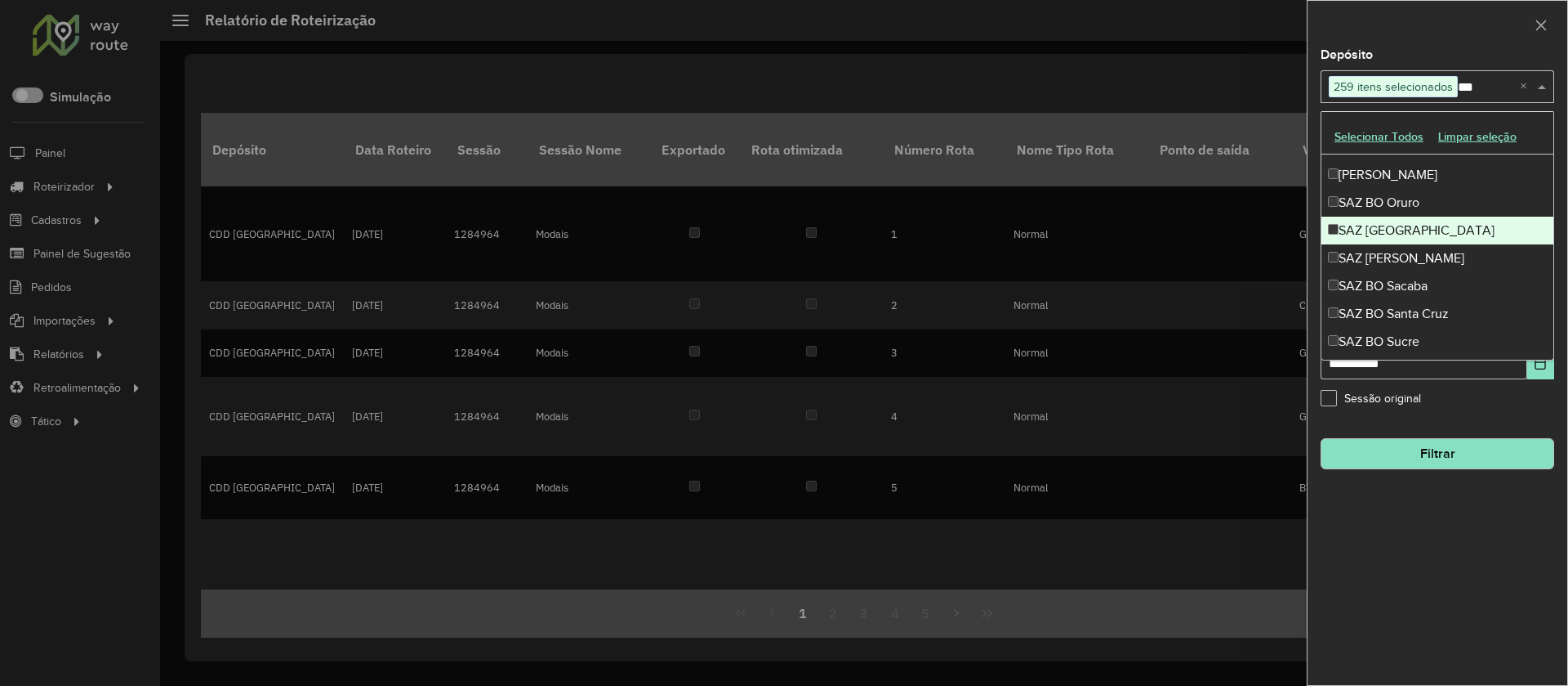
click at [1410, 237] on div "SAZ [GEOGRAPHIC_DATA]" at bounding box center [1437, 230] width 232 height 28
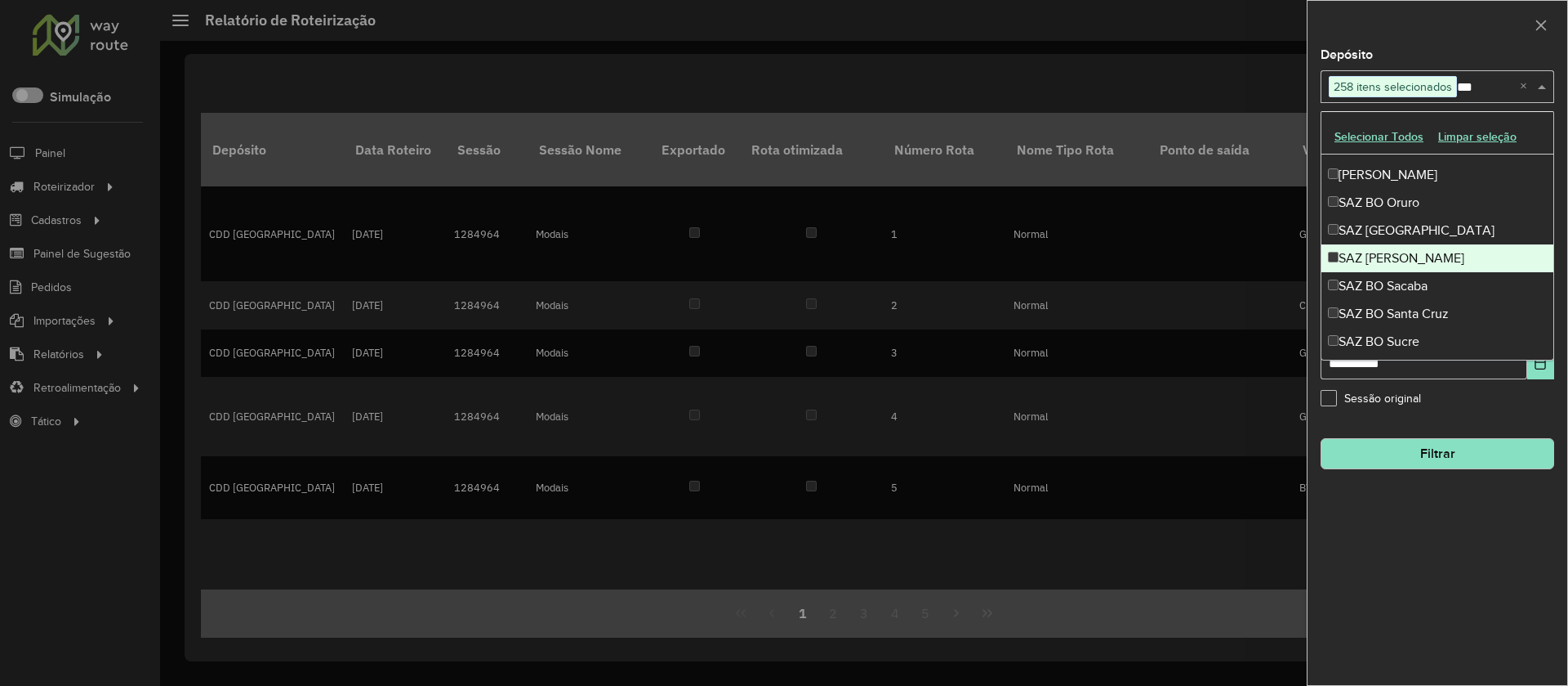
drag, startPoint x: 1411, startPoint y: 256, endPoint x: 1413, endPoint y: 272, distance: 16.1
click at [1411, 257] on div "SAZ [PERSON_NAME]" at bounding box center [1437, 258] width 232 height 28
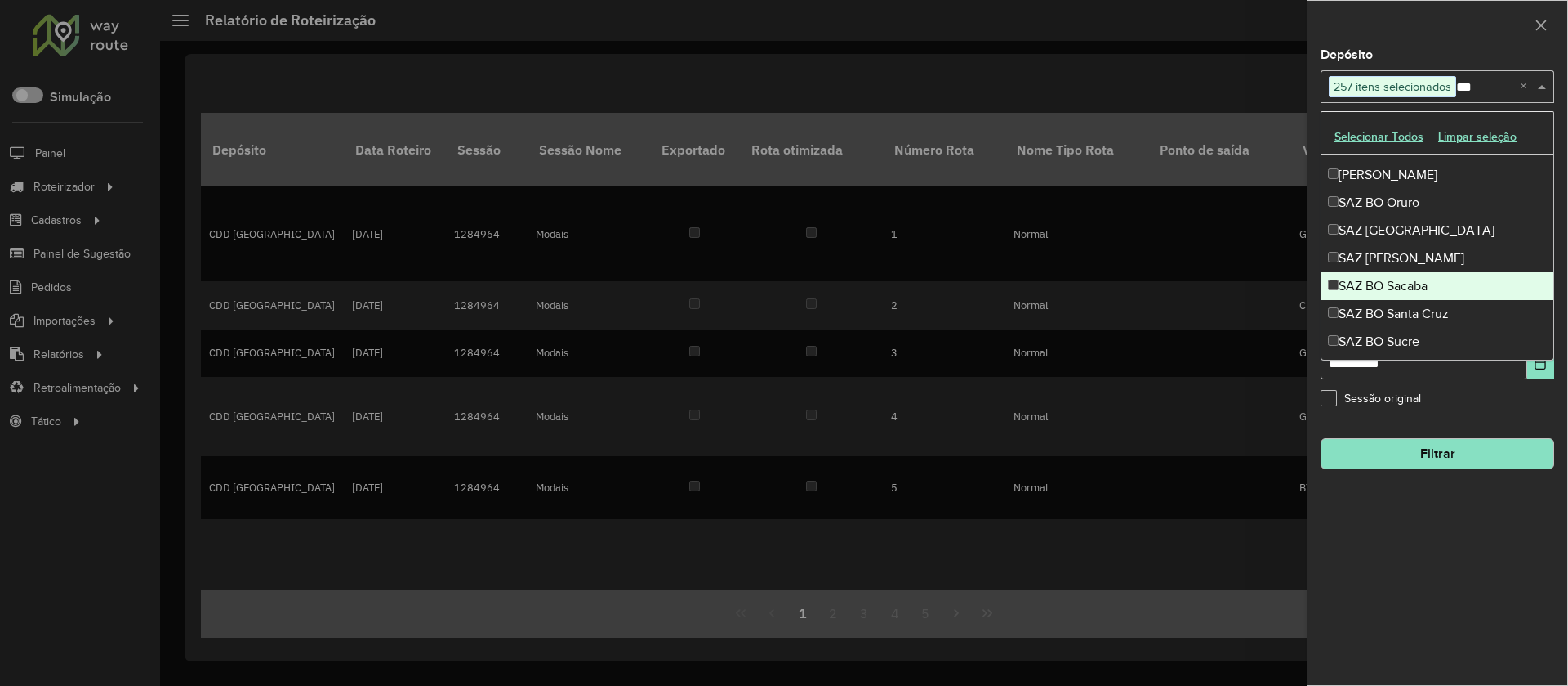
drag, startPoint x: 1413, startPoint y: 278, endPoint x: 1420, endPoint y: 302, distance: 25.0
click at [1413, 280] on div "SAZ BO Sacaba" at bounding box center [1437, 286] width 232 height 28
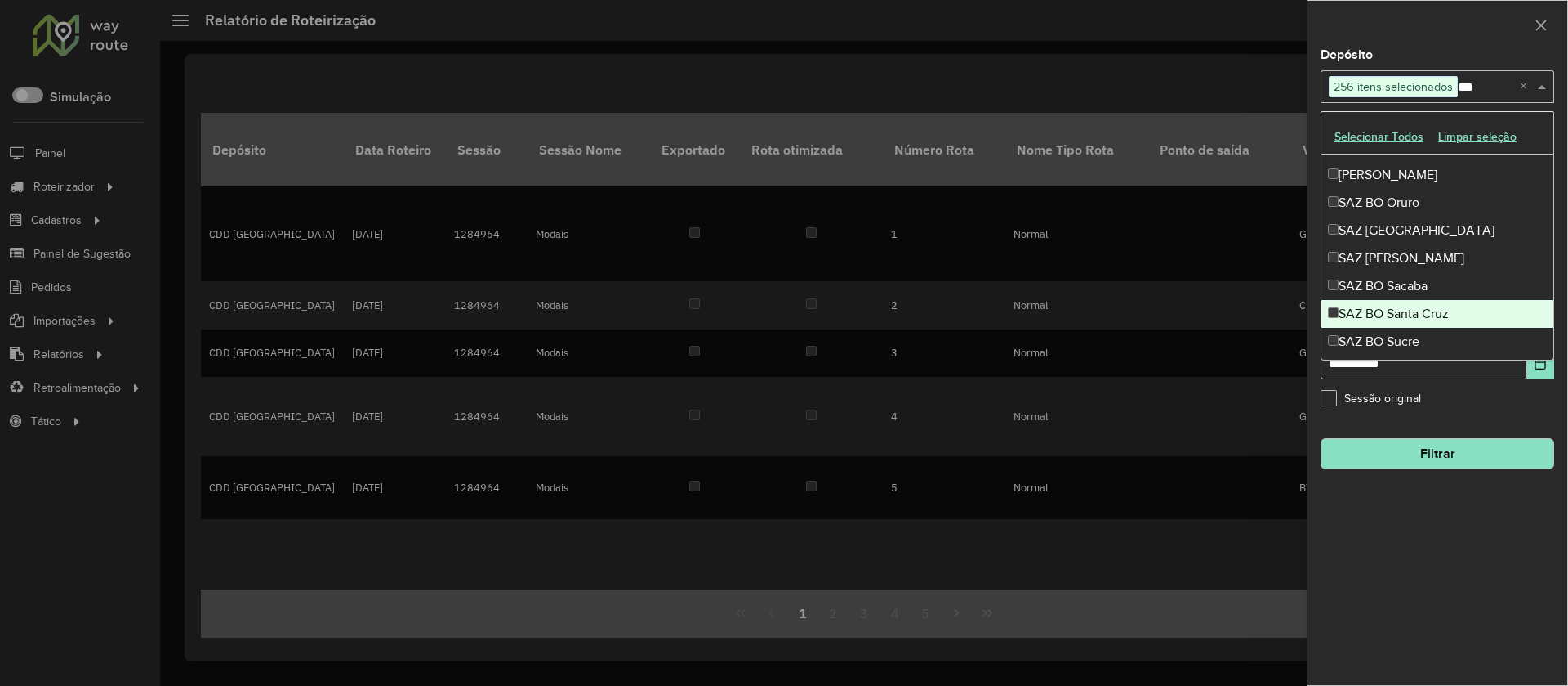
click at [1420, 307] on div "SAZ BO Santa Cruz" at bounding box center [1437, 314] width 232 height 28
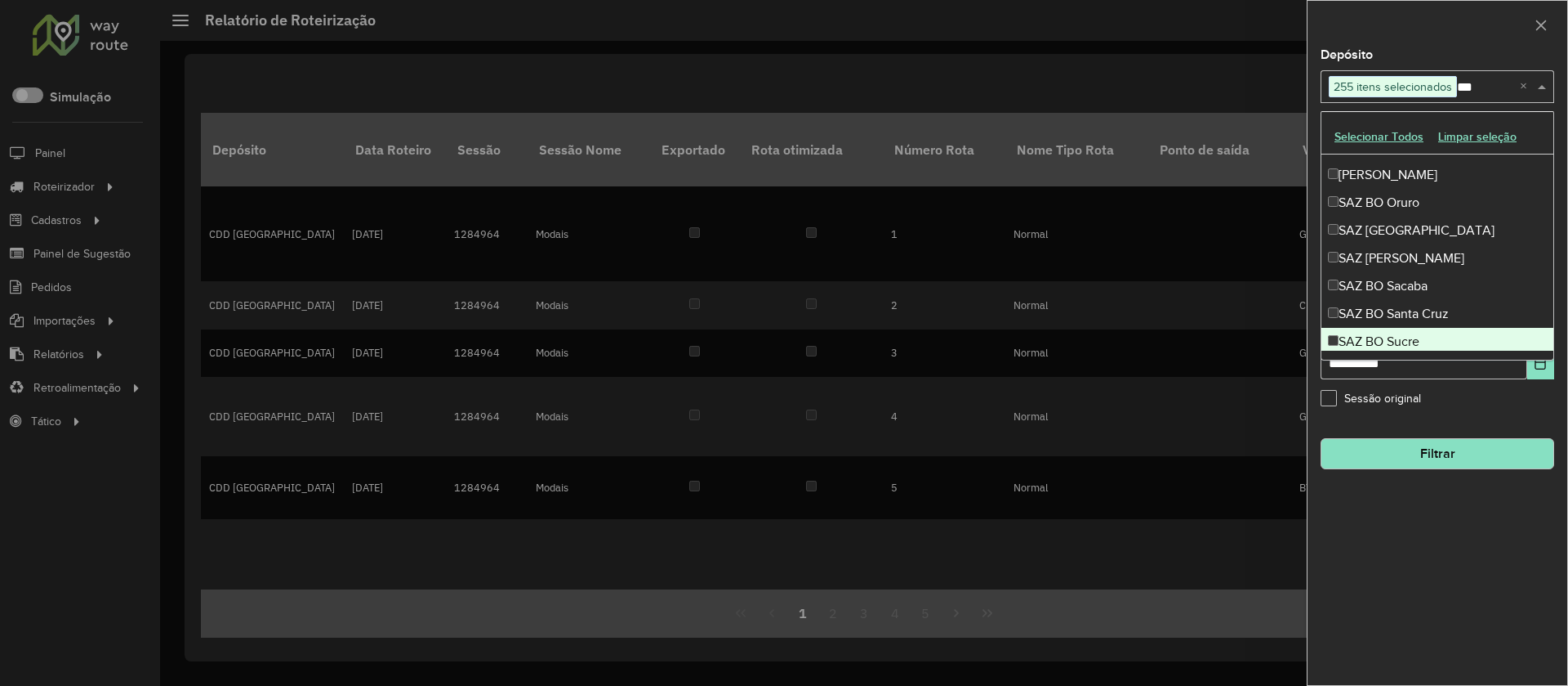
click at [1421, 334] on div "SAZ BO Sucre" at bounding box center [1437, 341] width 232 height 28
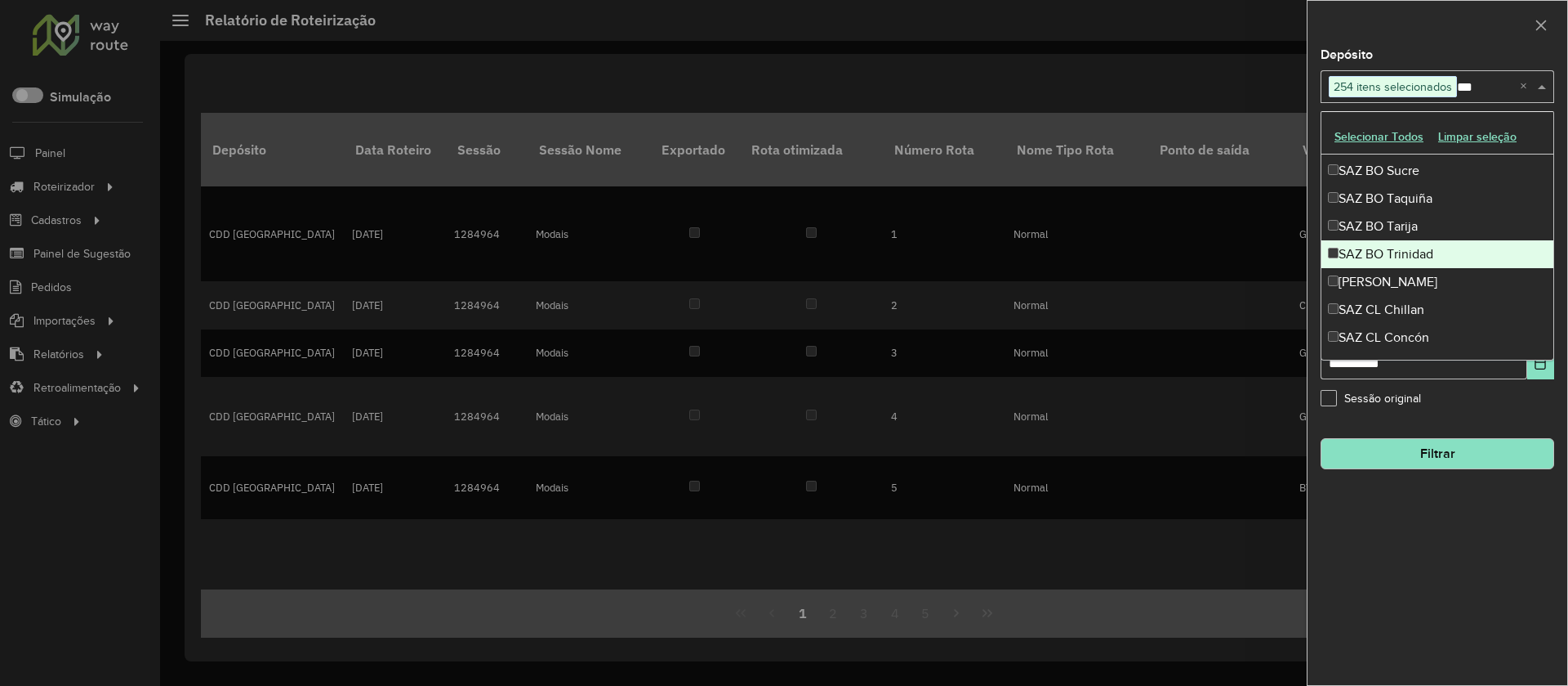
click at [1398, 196] on div "SAZ BO Taquiña" at bounding box center [1437, 198] width 232 height 28
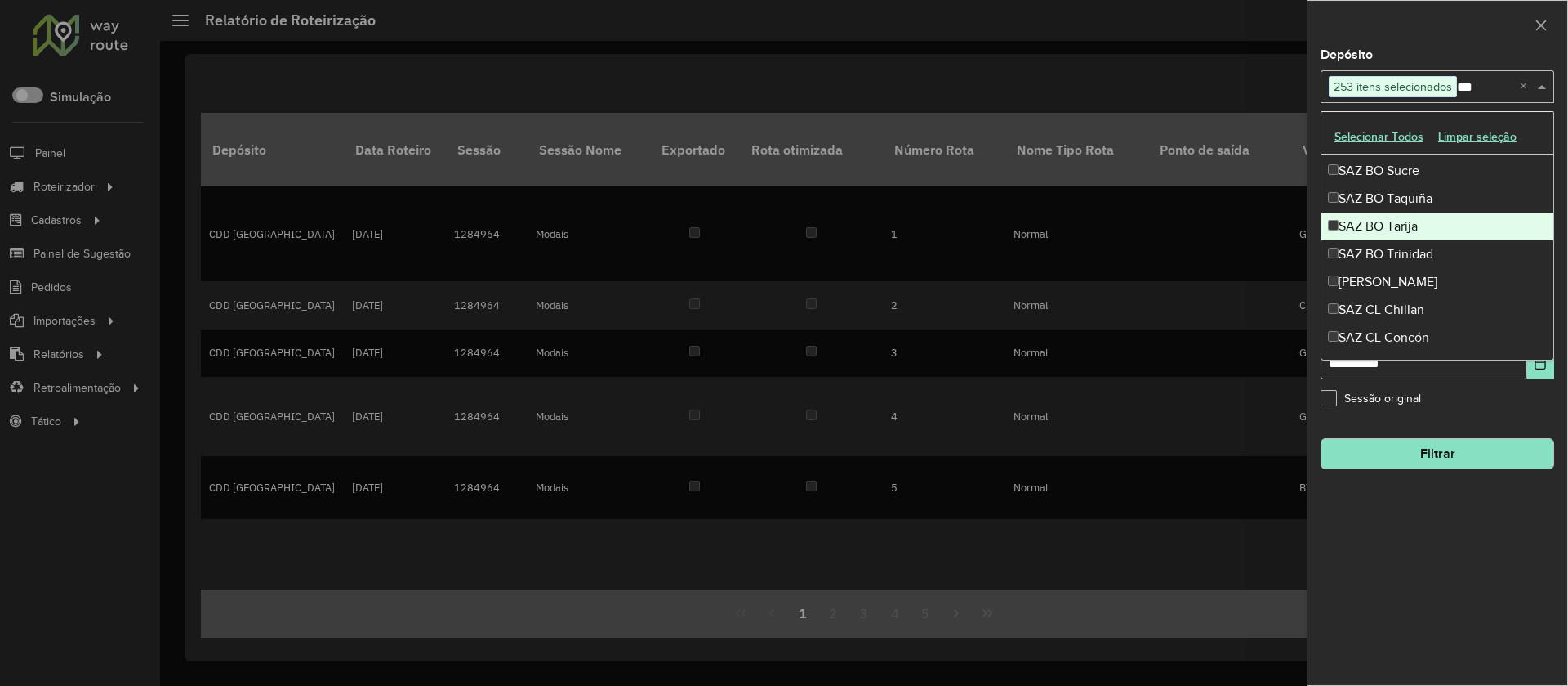
click at [1397, 231] on div "SAZ BO Tarija" at bounding box center [1437, 226] width 232 height 28
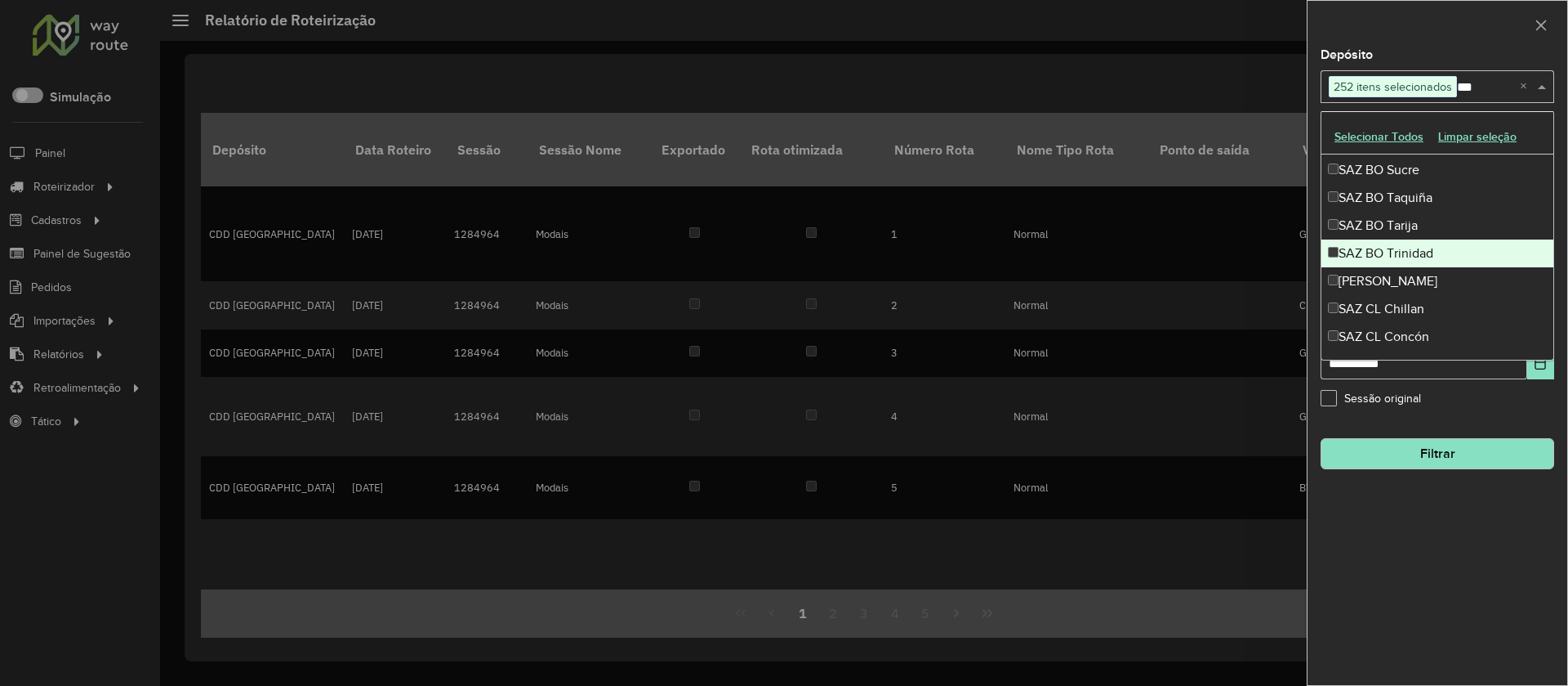
click at [1400, 253] on div "SAZ BO Trinidad" at bounding box center [1437, 253] width 232 height 28
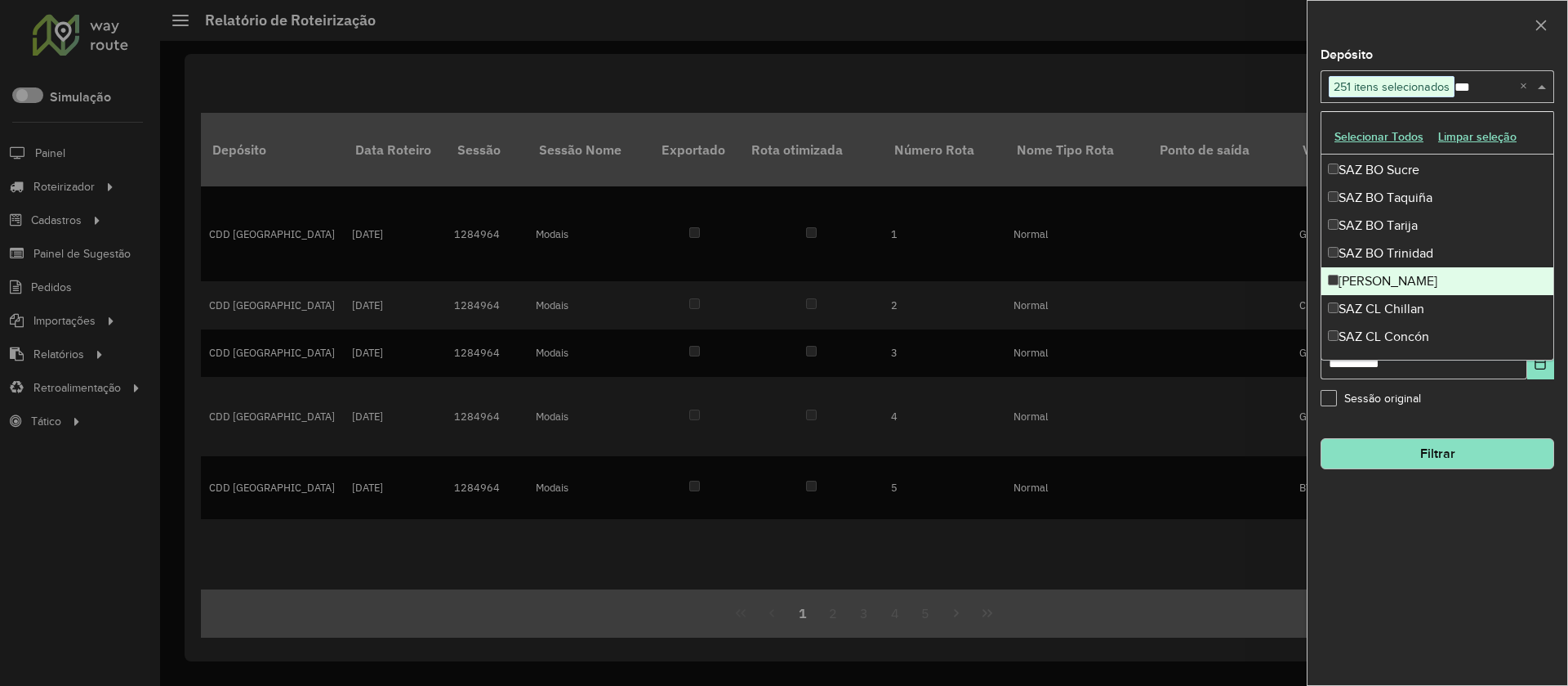
click at [1406, 280] on div "[PERSON_NAME]" at bounding box center [1437, 281] width 232 height 28
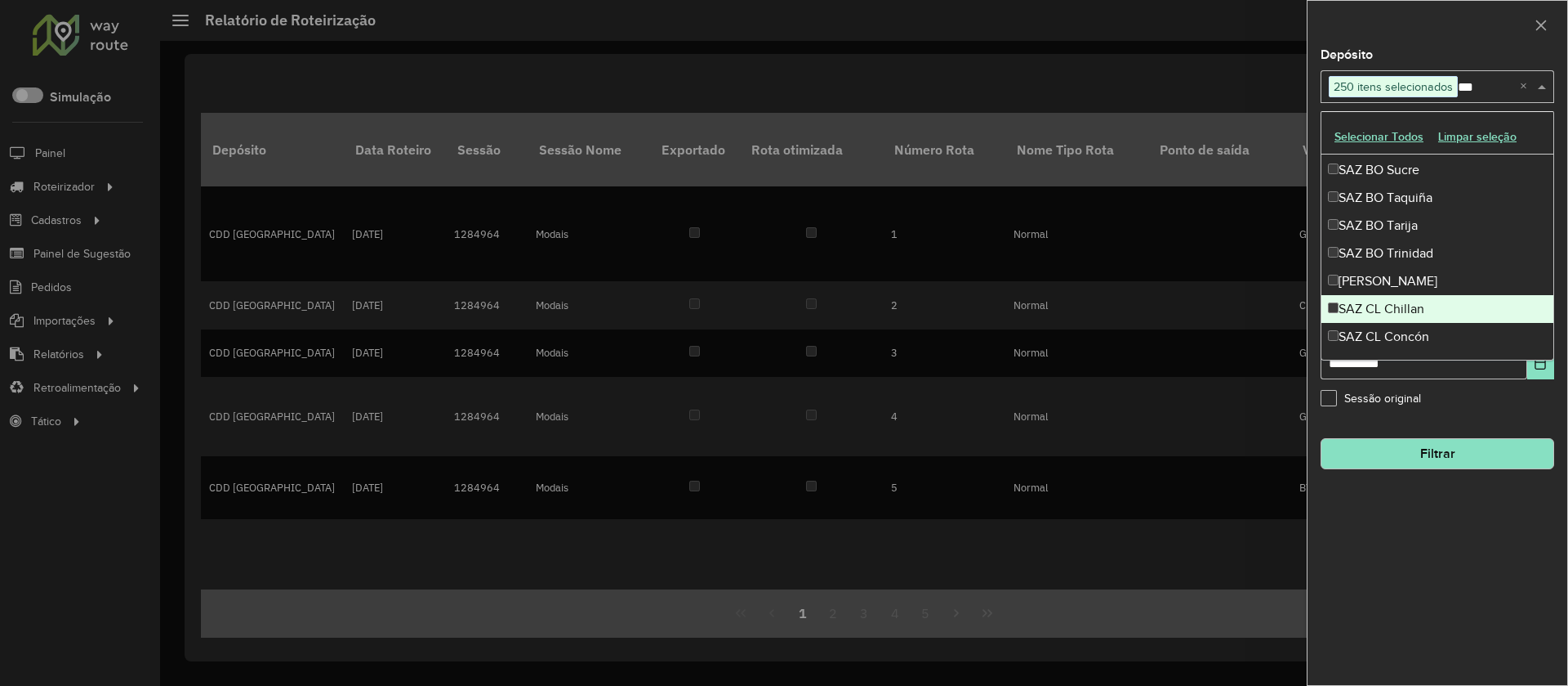
click at [1411, 306] on div "SAZ CL Chillan" at bounding box center [1437, 309] width 232 height 28
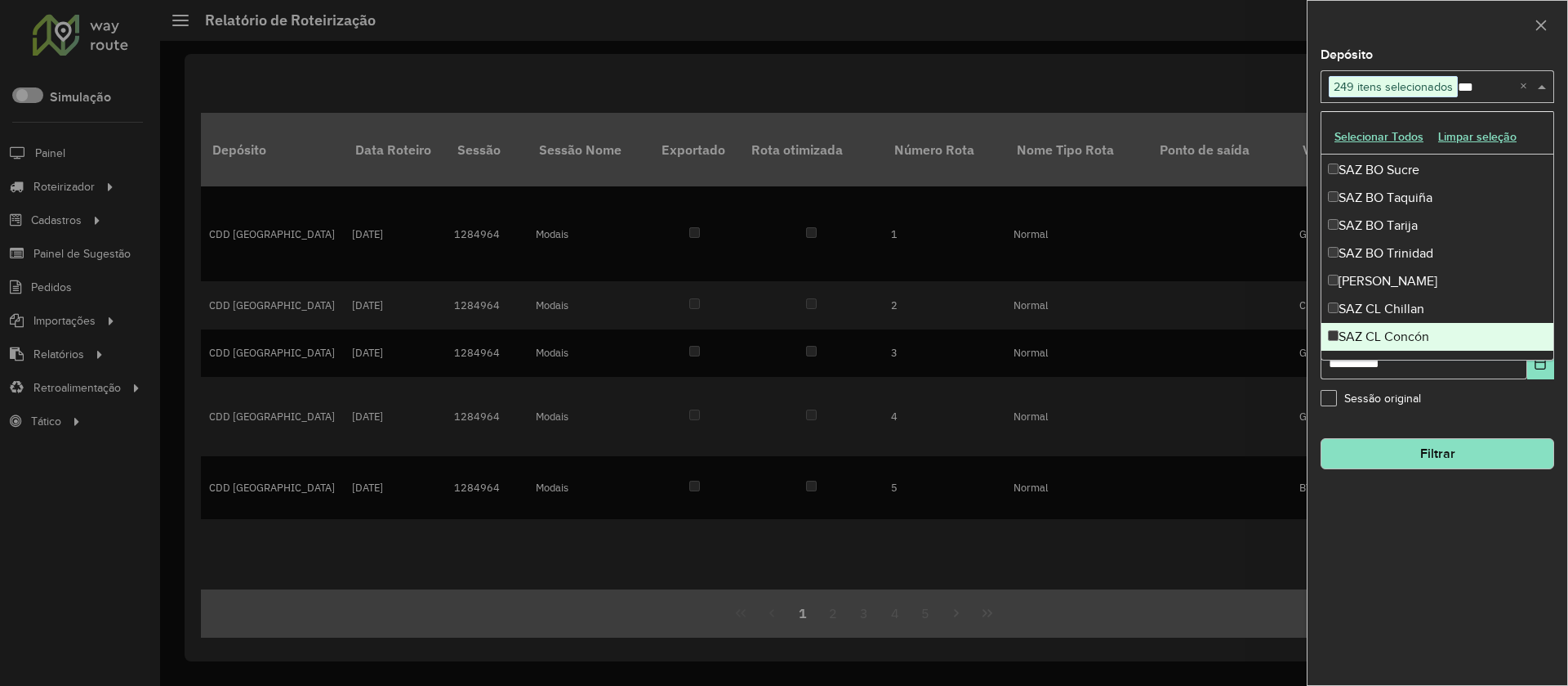
click at [1415, 333] on div "SAZ CL Concón" at bounding box center [1437, 337] width 232 height 28
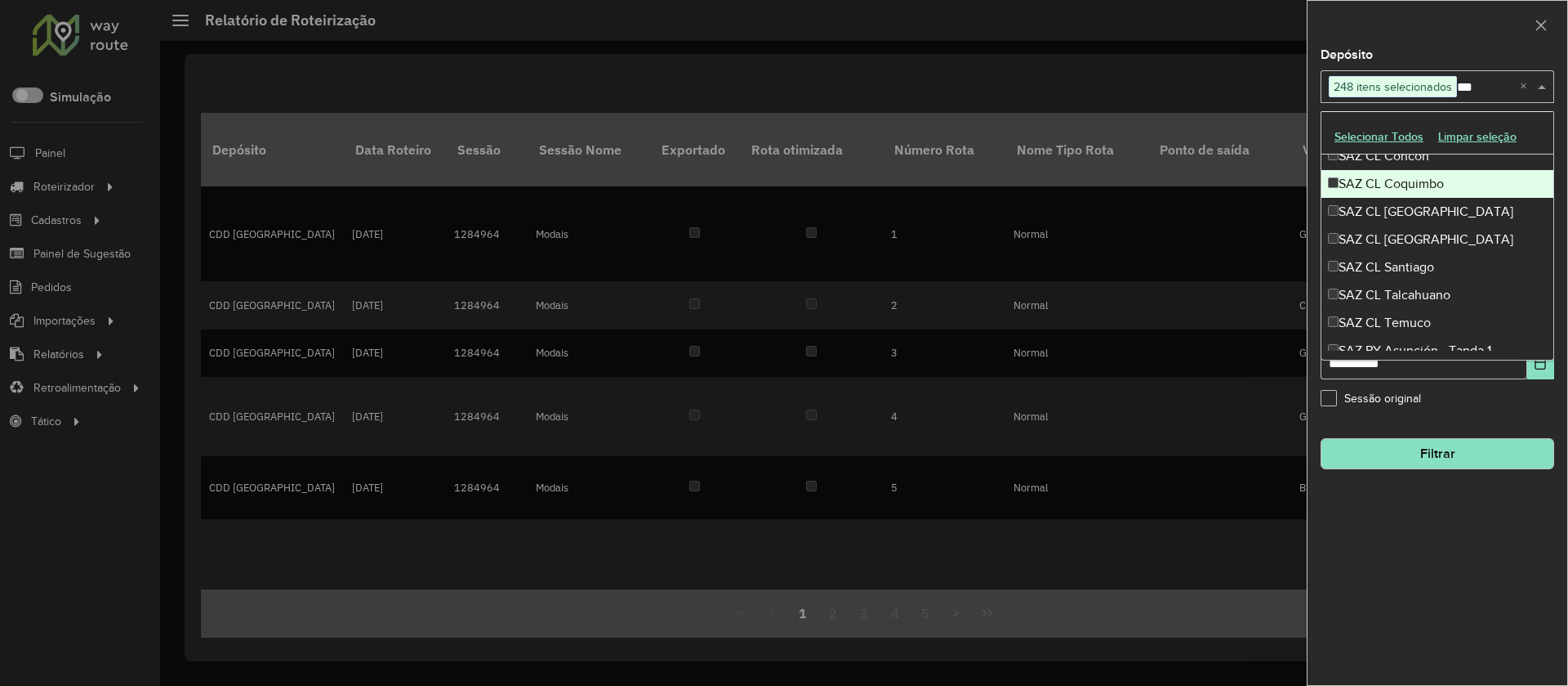
scroll to position [985, 0]
click at [1392, 179] on div "SAZ CL Coquimbo" at bounding box center [1437, 182] width 232 height 28
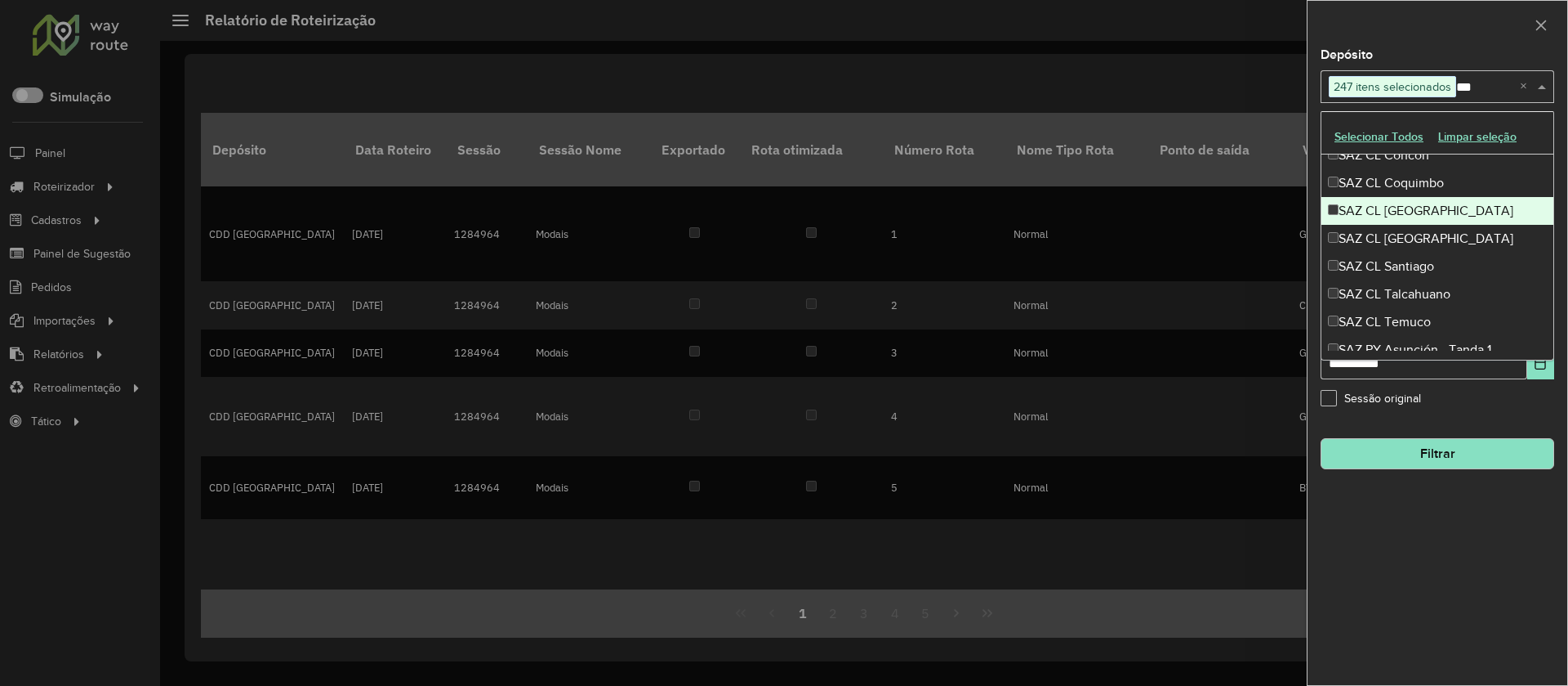
click at [1401, 220] on div "SAZ CL [GEOGRAPHIC_DATA]" at bounding box center [1437, 210] width 232 height 28
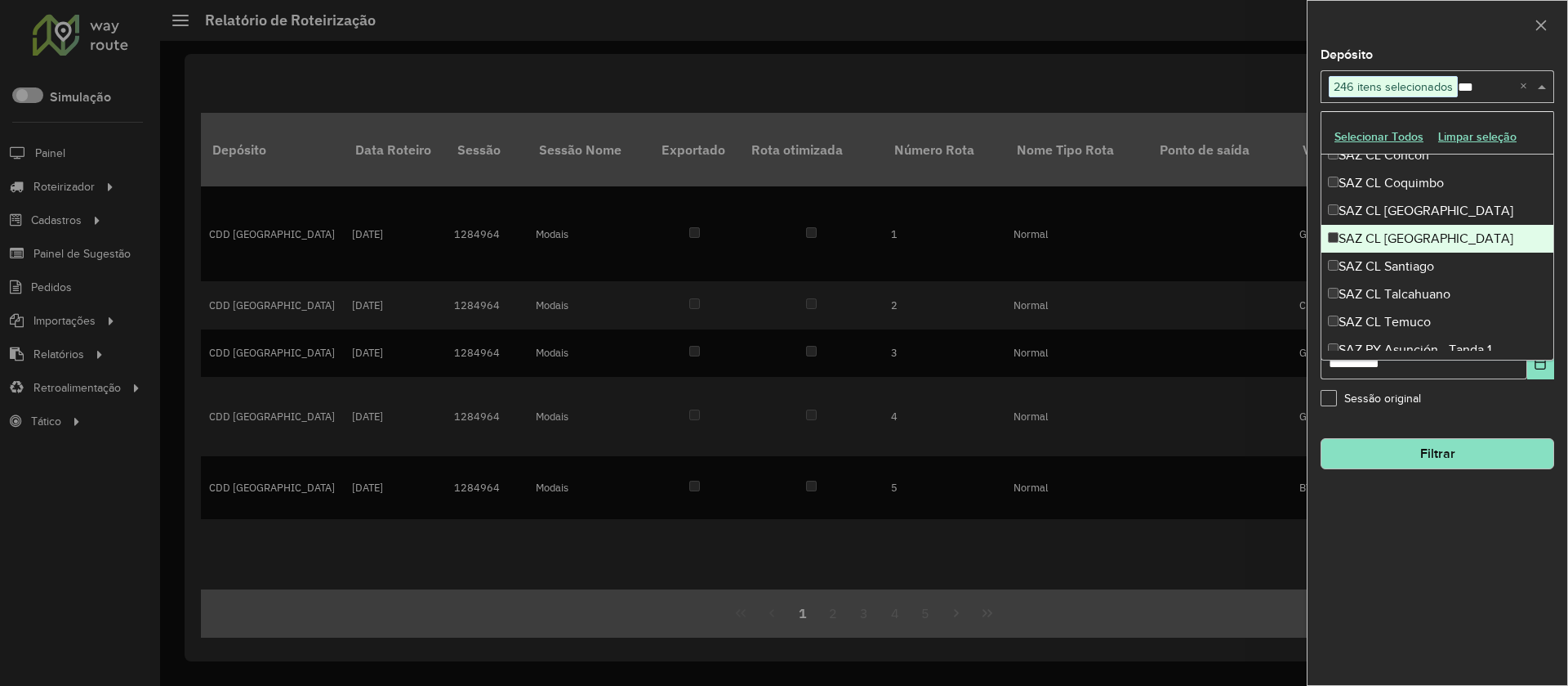
click at [1409, 241] on div "SAZ CL [GEOGRAPHIC_DATA]" at bounding box center [1437, 238] width 232 height 28
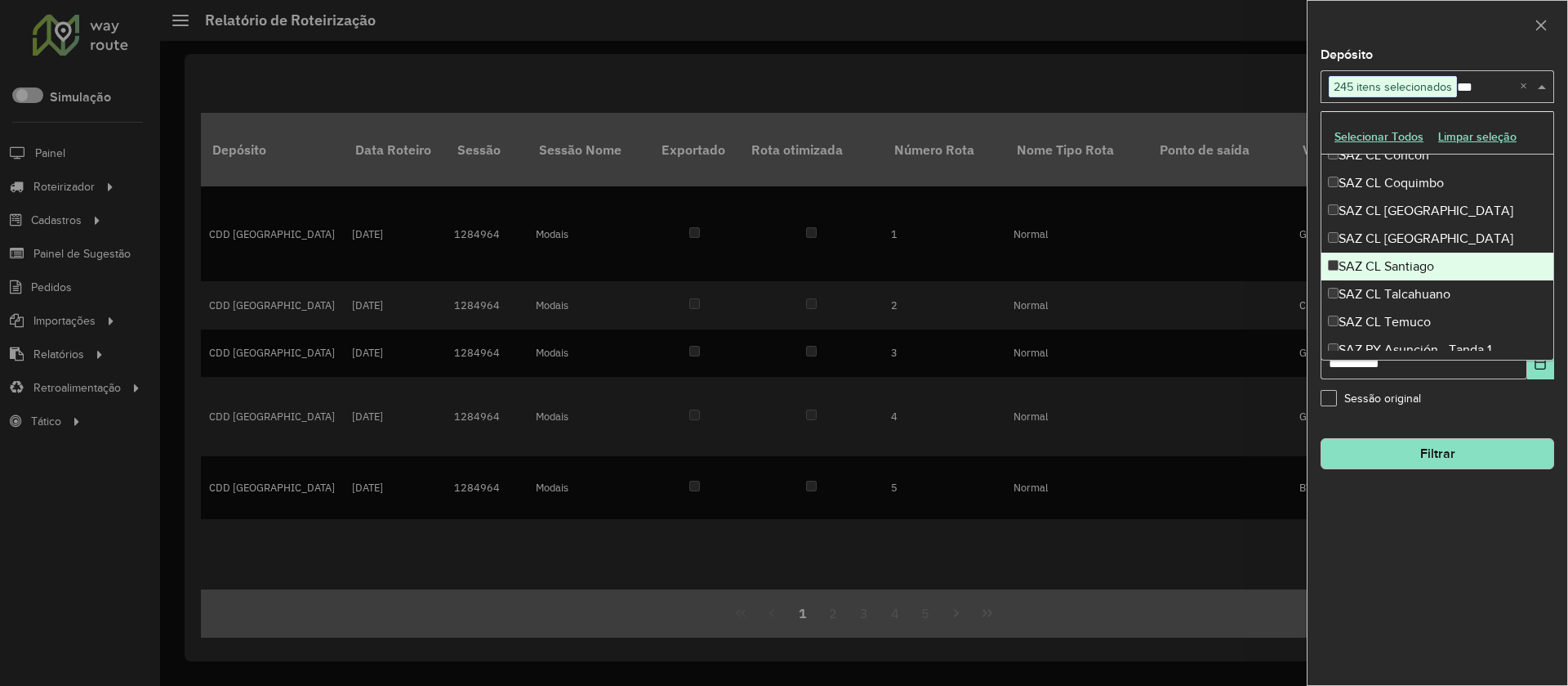
click at [1409, 264] on div "SAZ CL Santiago" at bounding box center [1437, 266] width 232 height 28
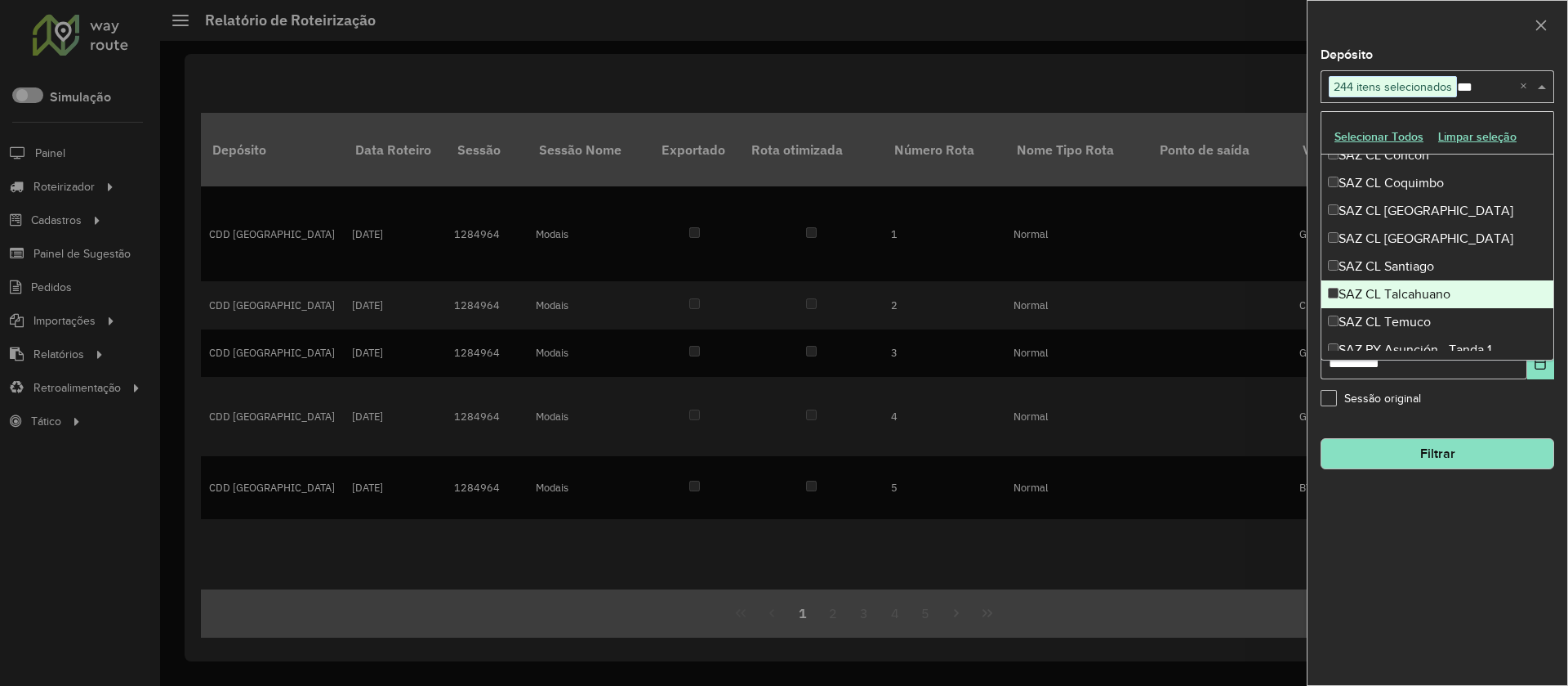
click at [1421, 301] on div "SAZ CL Talcahuano" at bounding box center [1437, 294] width 232 height 28
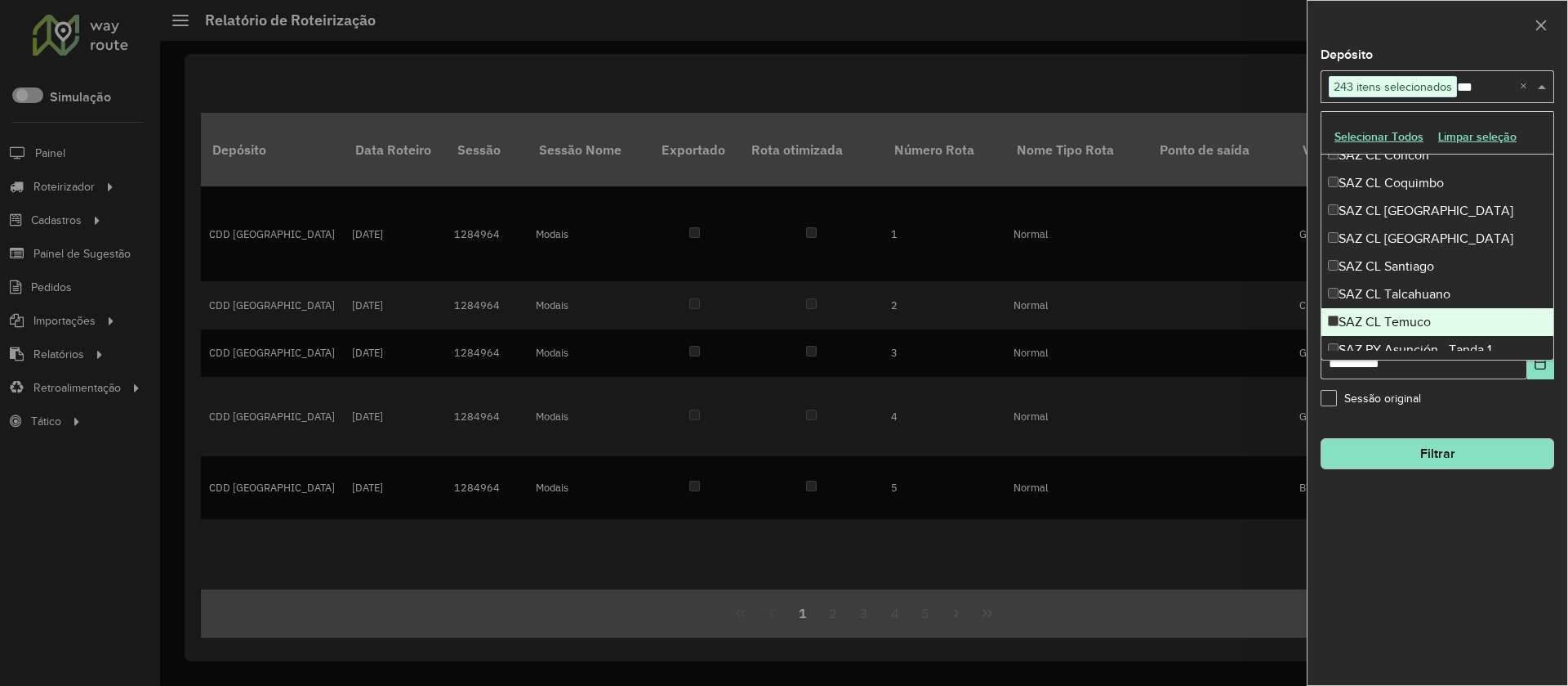
click at [1421, 317] on div "SAZ CL Temuco" at bounding box center [1437, 321] width 232 height 28
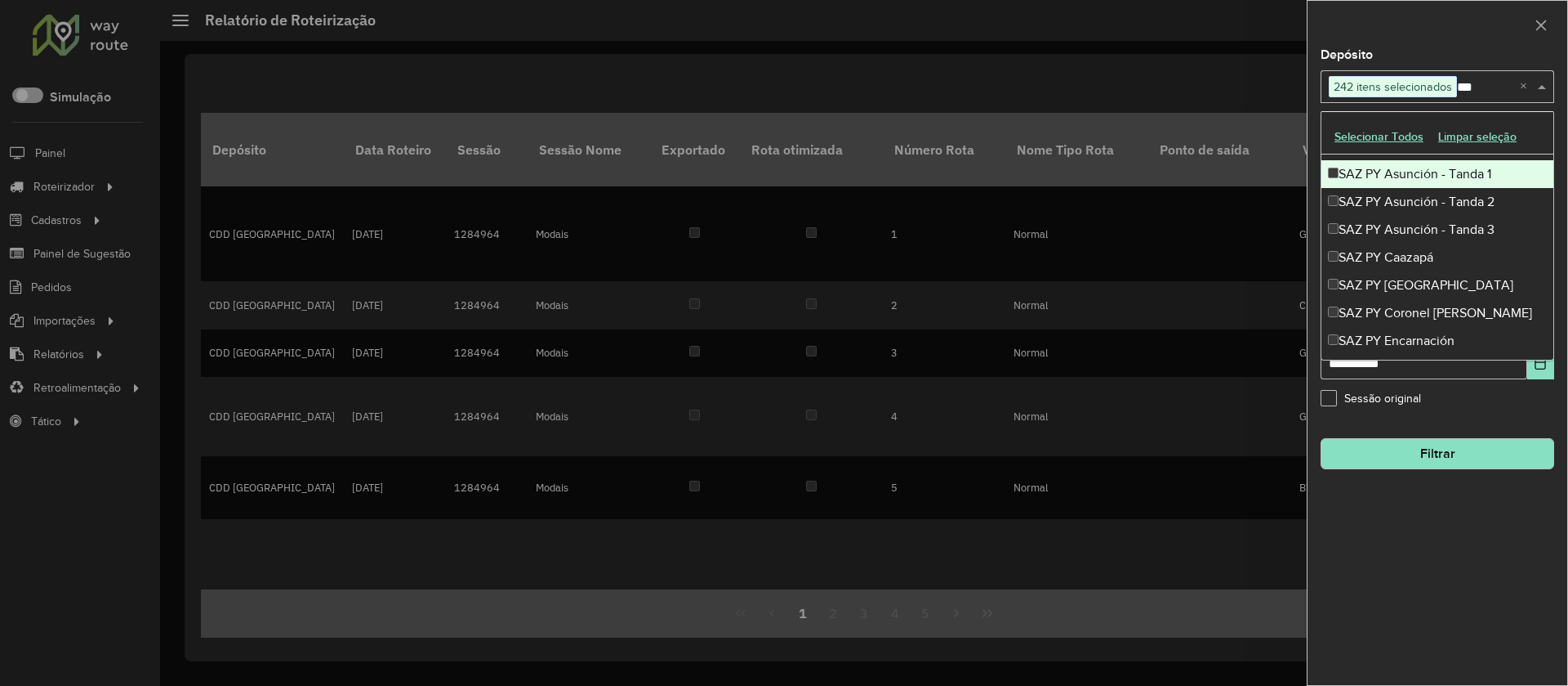
scroll to position [1163, 0]
click at [1393, 174] on div "SAZ PY Asunción - Tanda 1" at bounding box center [1437, 171] width 232 height 28
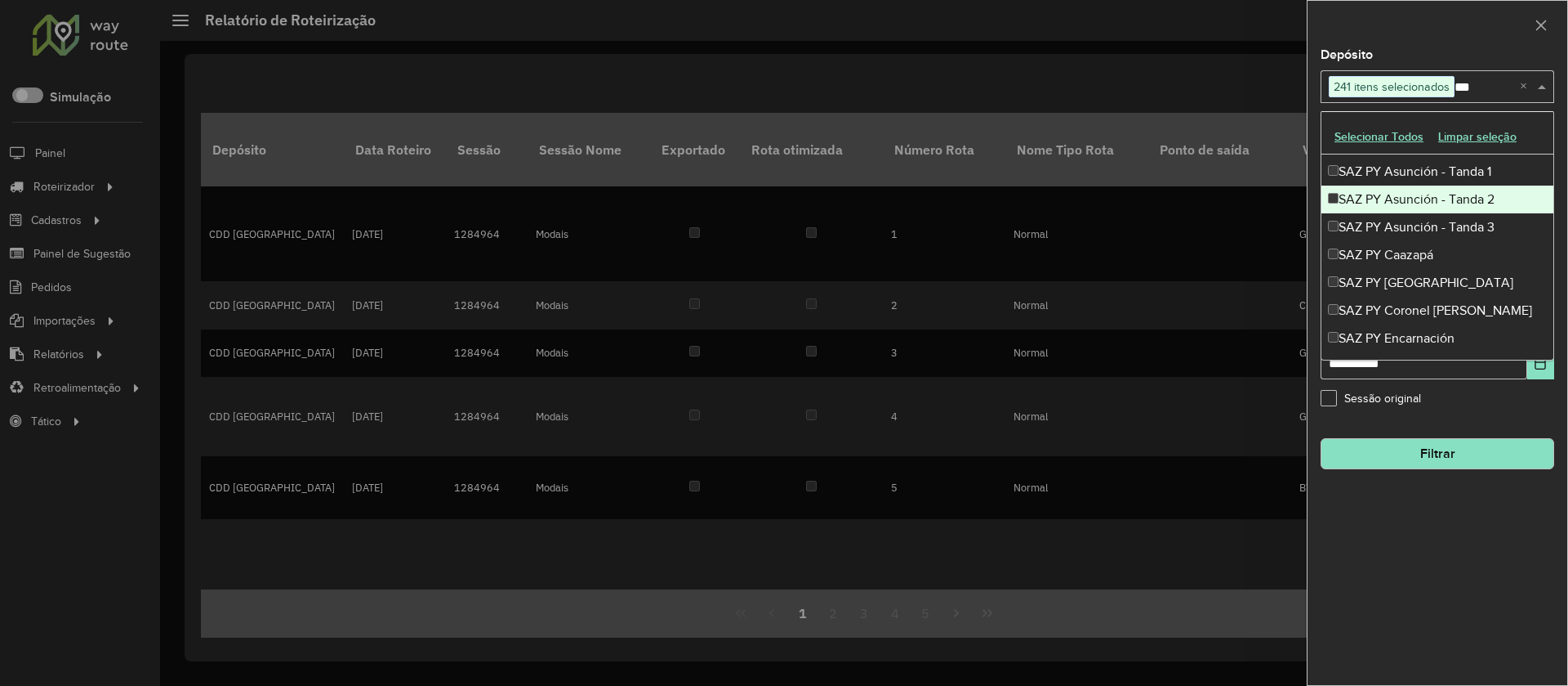
click at [1395, 207] on div "SAZ PY Asunción - Tanda 2" at bounding box center [1437, 199] width 232 height 28
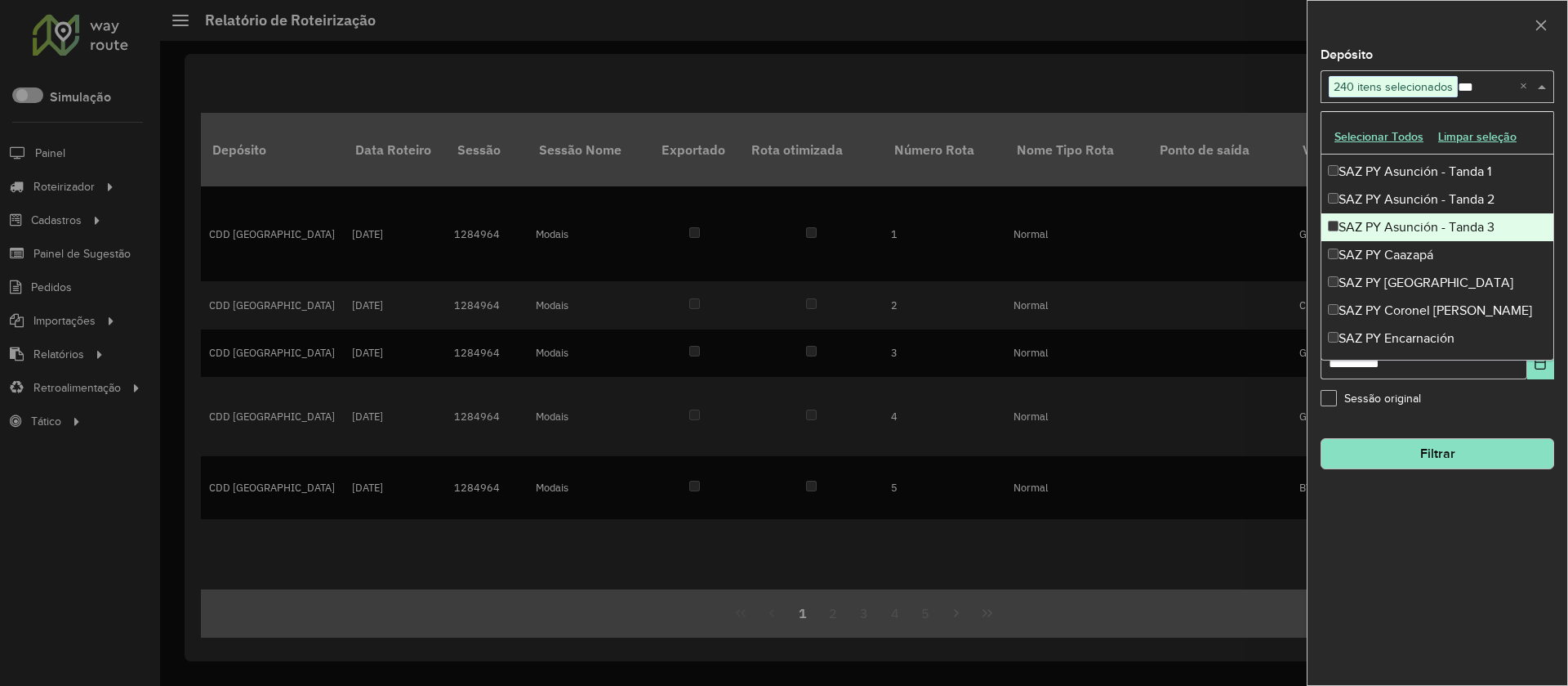
drag, startPoint x: 1399, startPoint y: 226, endPoint x: 1403, endPoint y: 240, distance: 14.6
click at [1399, 228] on div "SAZ PY Asunción - Tanda 3" at bounding box center [1437, 227] width 232 height 28
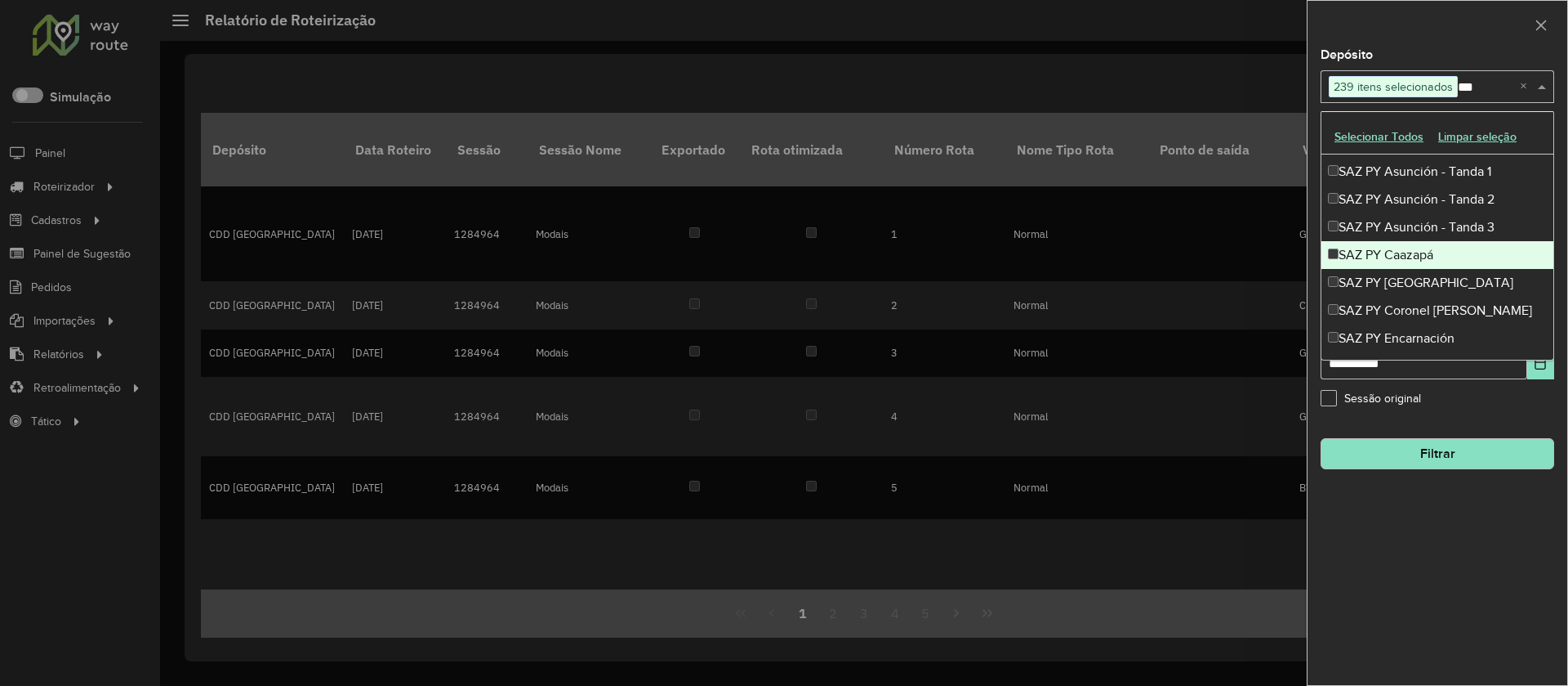
drag, startPoint x: 1406, startPoint y: 250, endPoint x: 1411, endPoint y: 270, distance: 20.6
click at [1406, 253] on div "SAZ PY Caazapá" at bounding box center [1437, 254] width 232 height 28
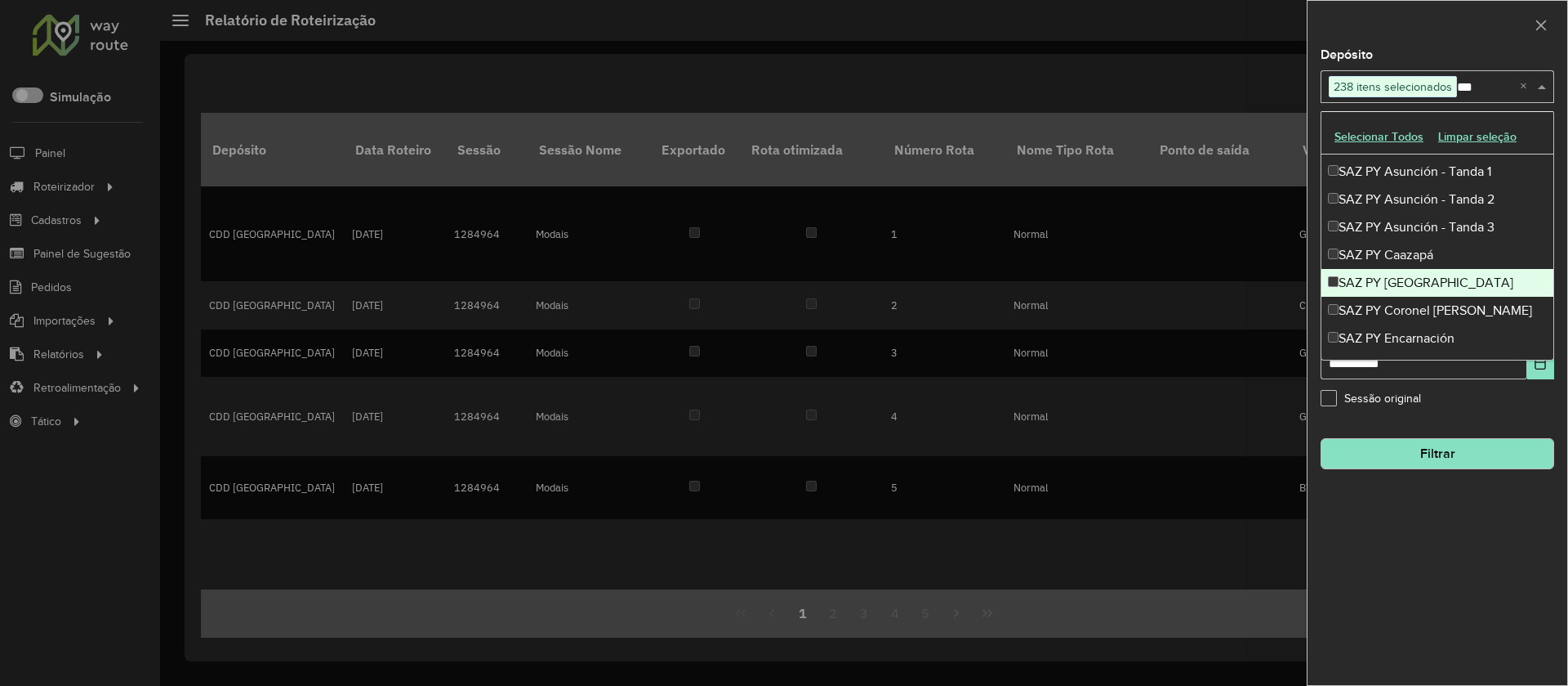
drag, startPoint x: 1414, startPoint y: 284, endPoint x: 1415, endPoint y: 299, distance: 15.0
click at [1414, 287] on div "SAZ PY [GEOGRAPHIC_DATA]" at bounding box center [1437, 282] width 232 height 28
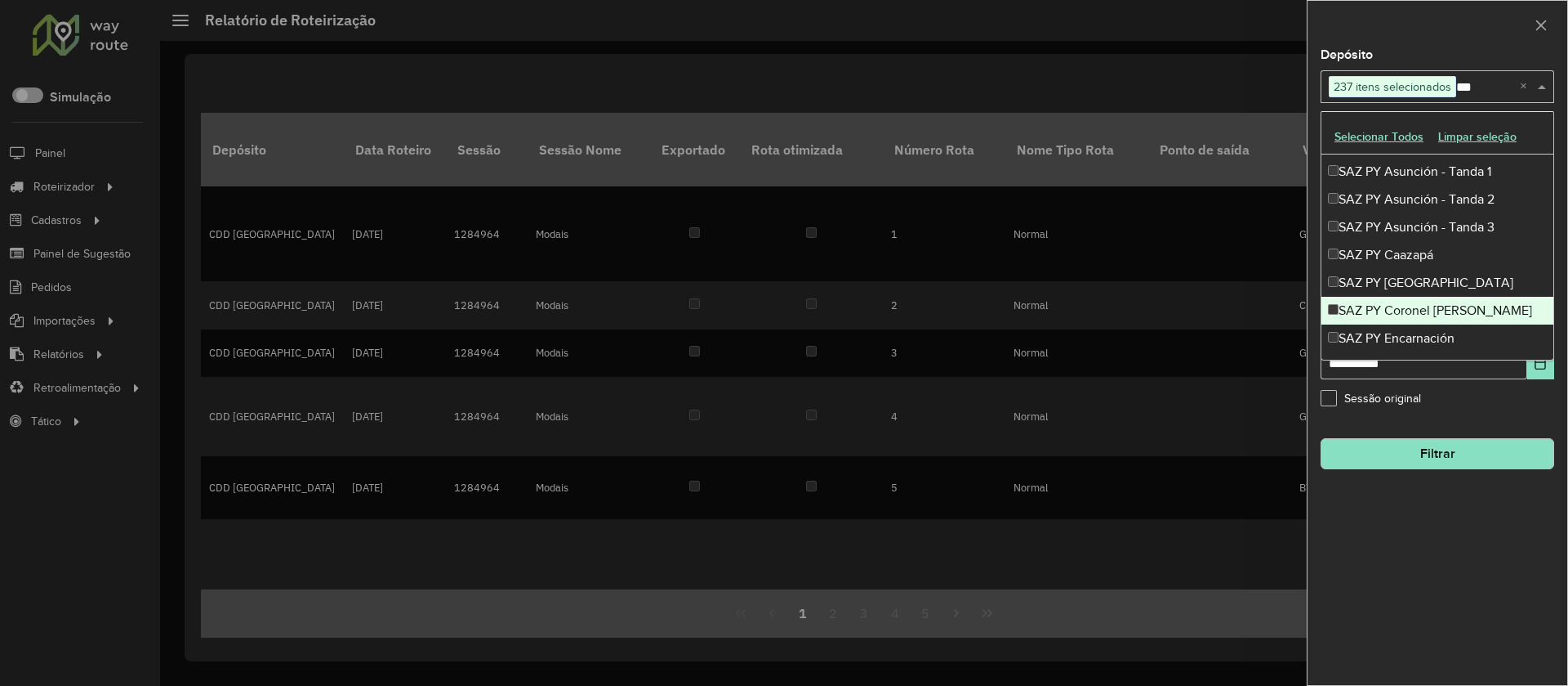
click at [1415, 301] on div "SAZ PY Coronel [PERSON_NAME]" at bounding box center [1437, 310] width 232 height 28
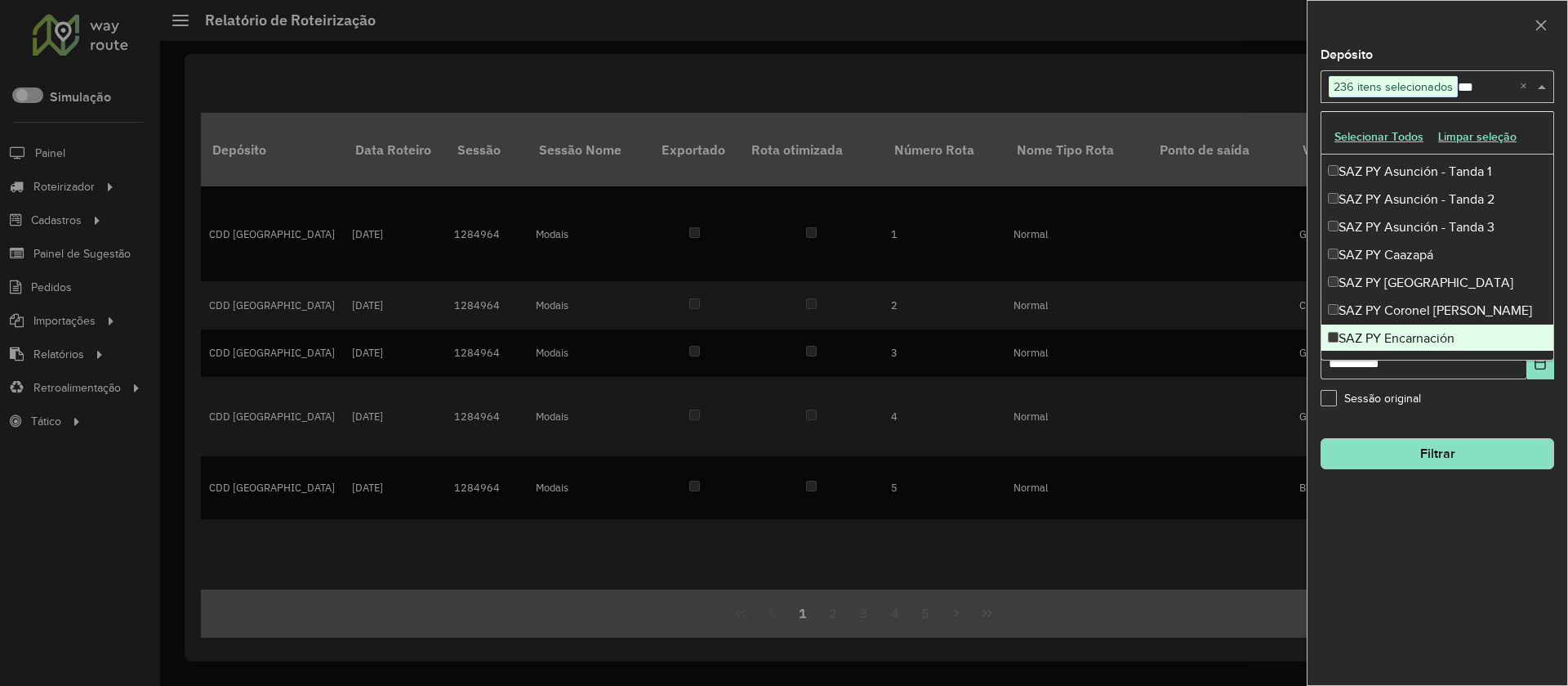
click at [1417, 333] on div "SAZ PY Encarnación" at bounding box center [1437, 338] width 232 height 28
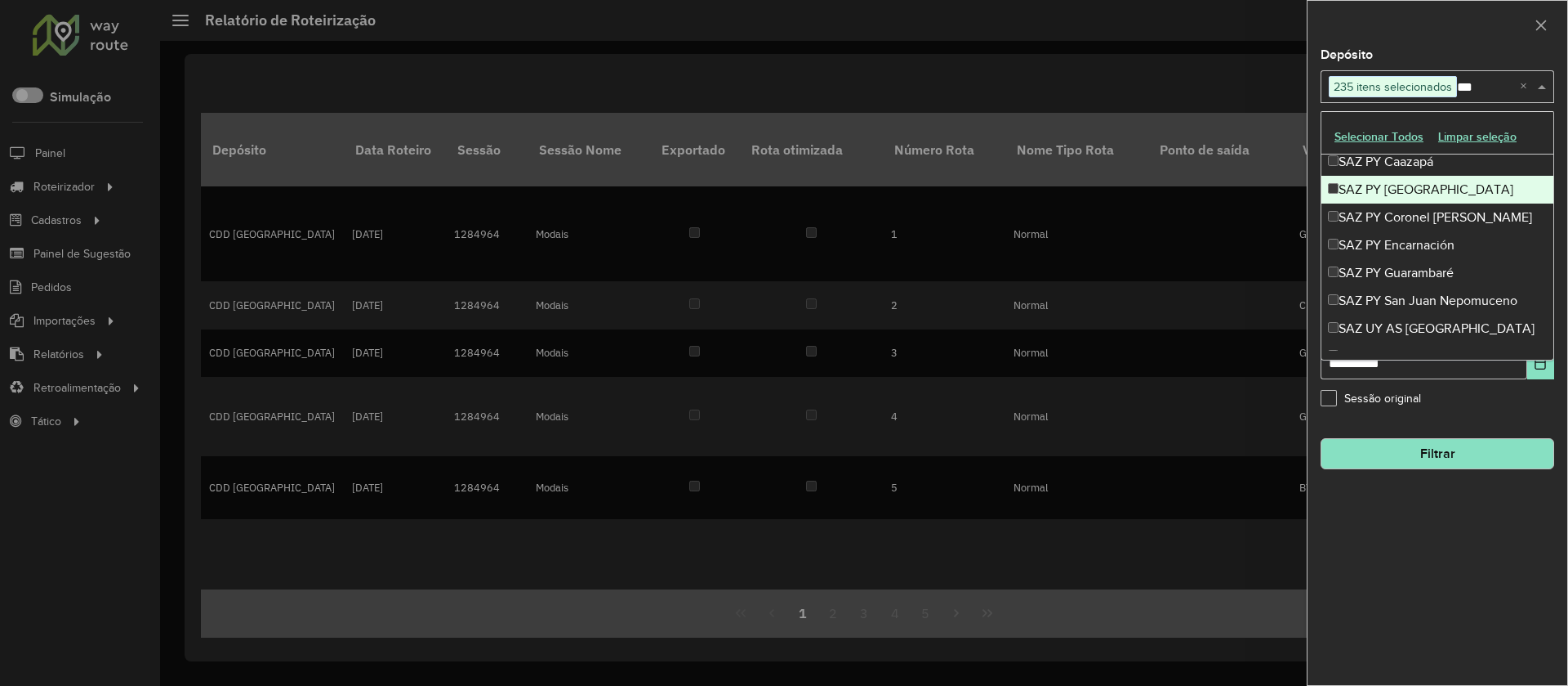
scroll to position [1276, 0]
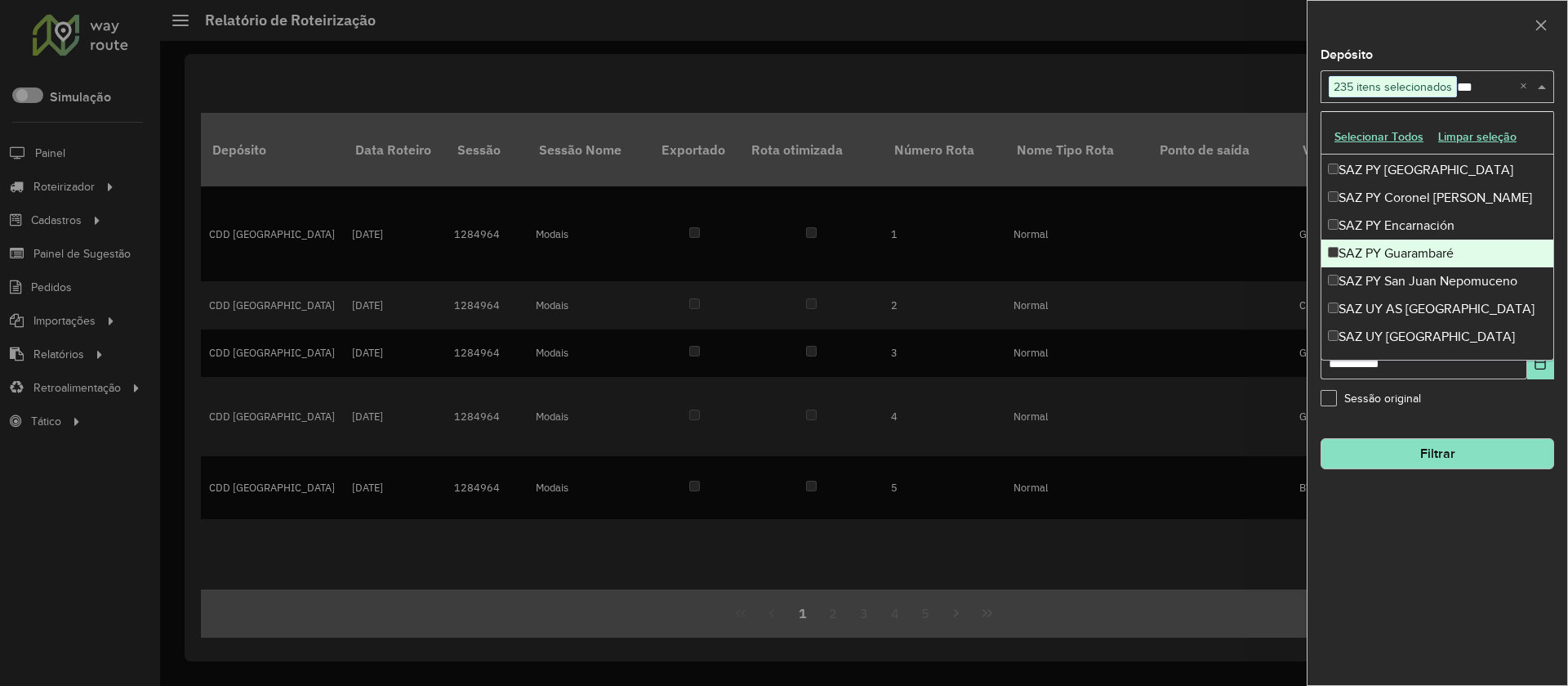
drag, startPoint x: 1404, startPoint y: 250, endPoint x: 1408, endPoint y: 264, distance: 14.6
click at [1404, 254] on div "SAZ PY Guarambaré" at bounding box center [1437, 253] width 232 height 28
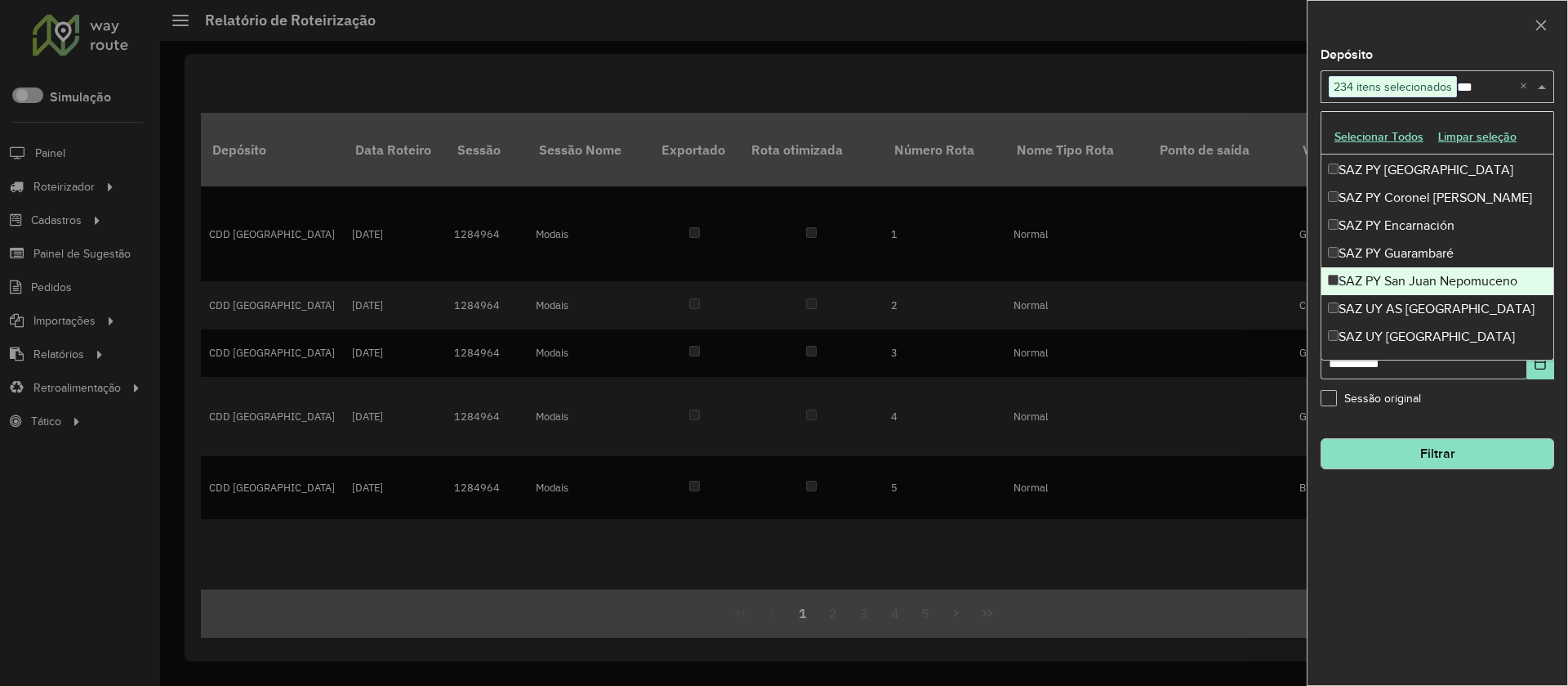
click at [1414, 275] on div "SAZ PY San Juan Nepomuceno" at bounding box center [1437, 281] width 232 height 28
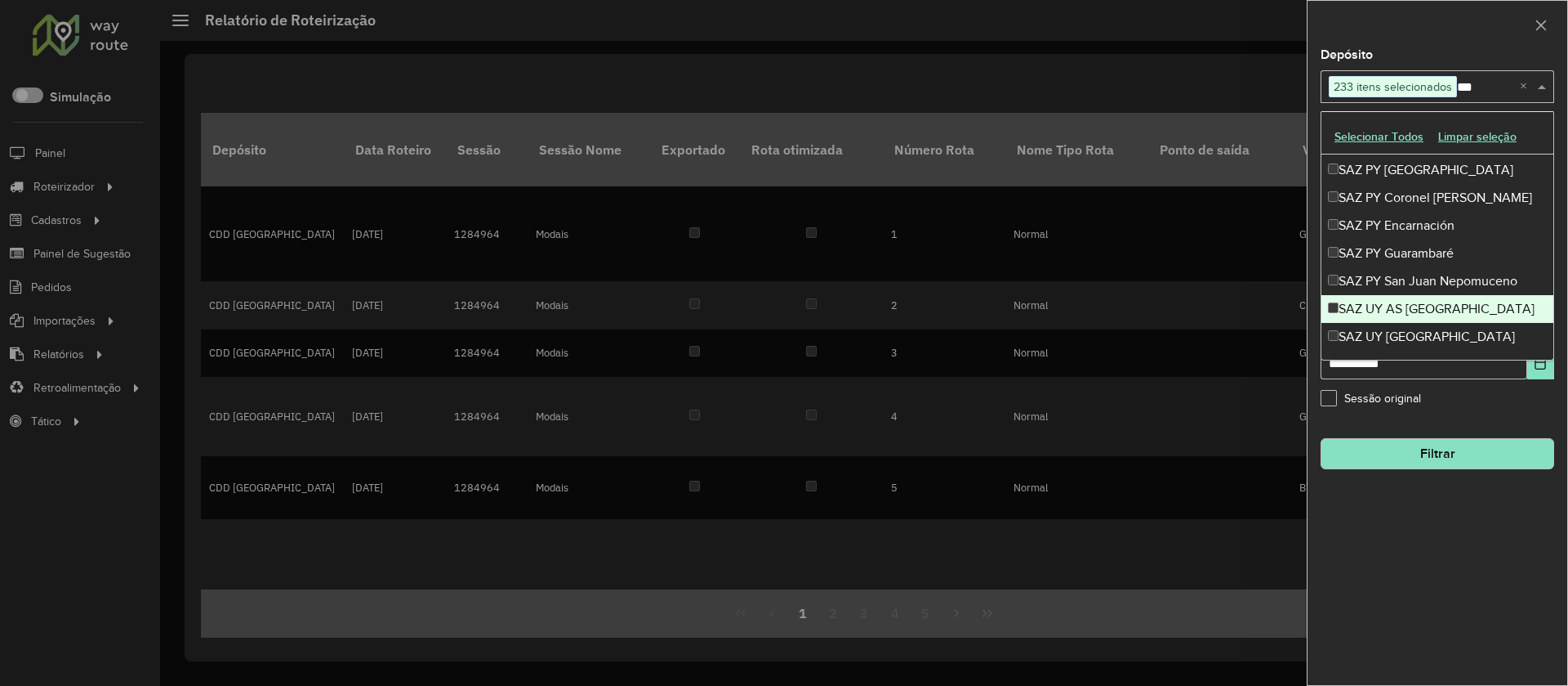
click at [1415, 301] on div "SAZ UY AS [GEOGRAPHIC_DATA]" at bounding box center [1437, 309] width 232 height 28
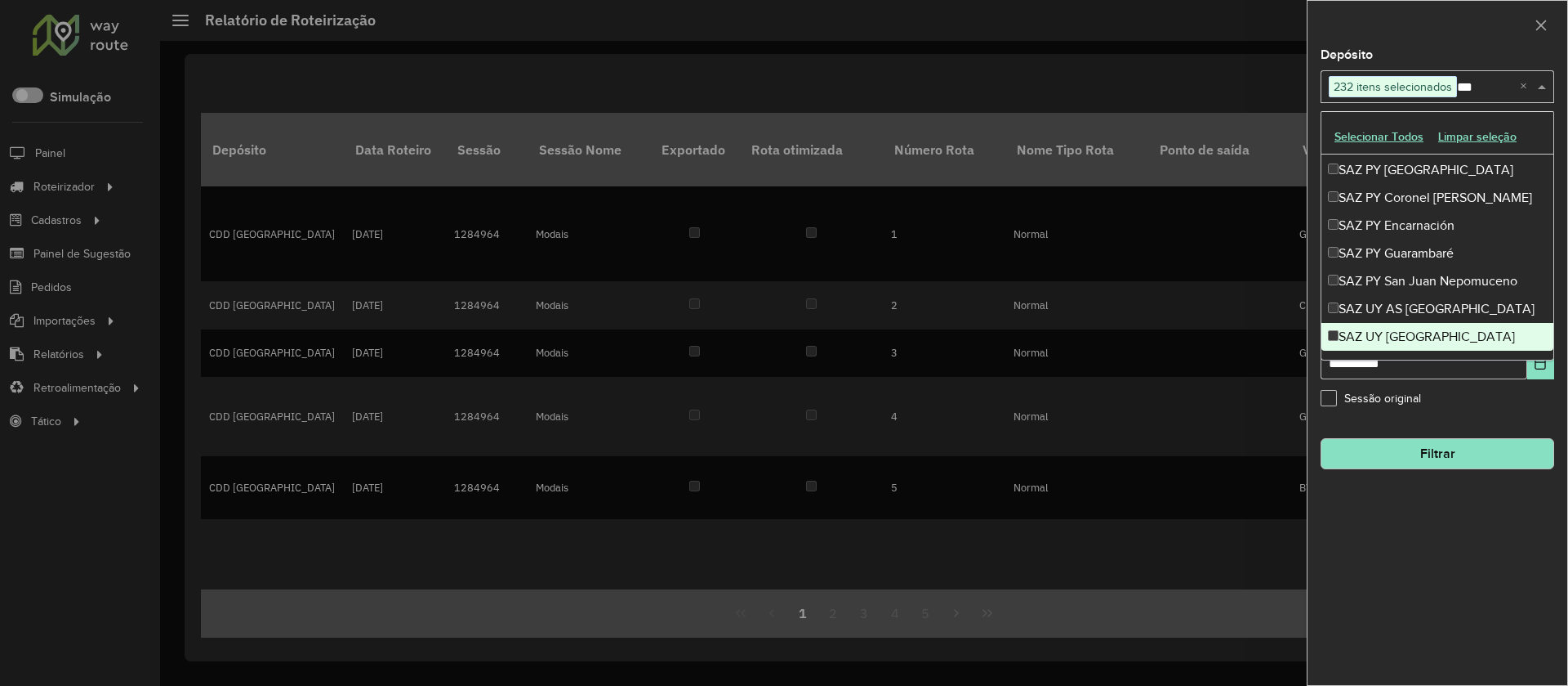
click at [1413, 329] on div "SAZ UY [GEOGRAPHIC_DATA]" at bounding box center [1437, 337] width 232 height 28
type input "***"
click at [1465, 410] on div "Sessão original" at bounding box center [1437, 402] width 234 height 20
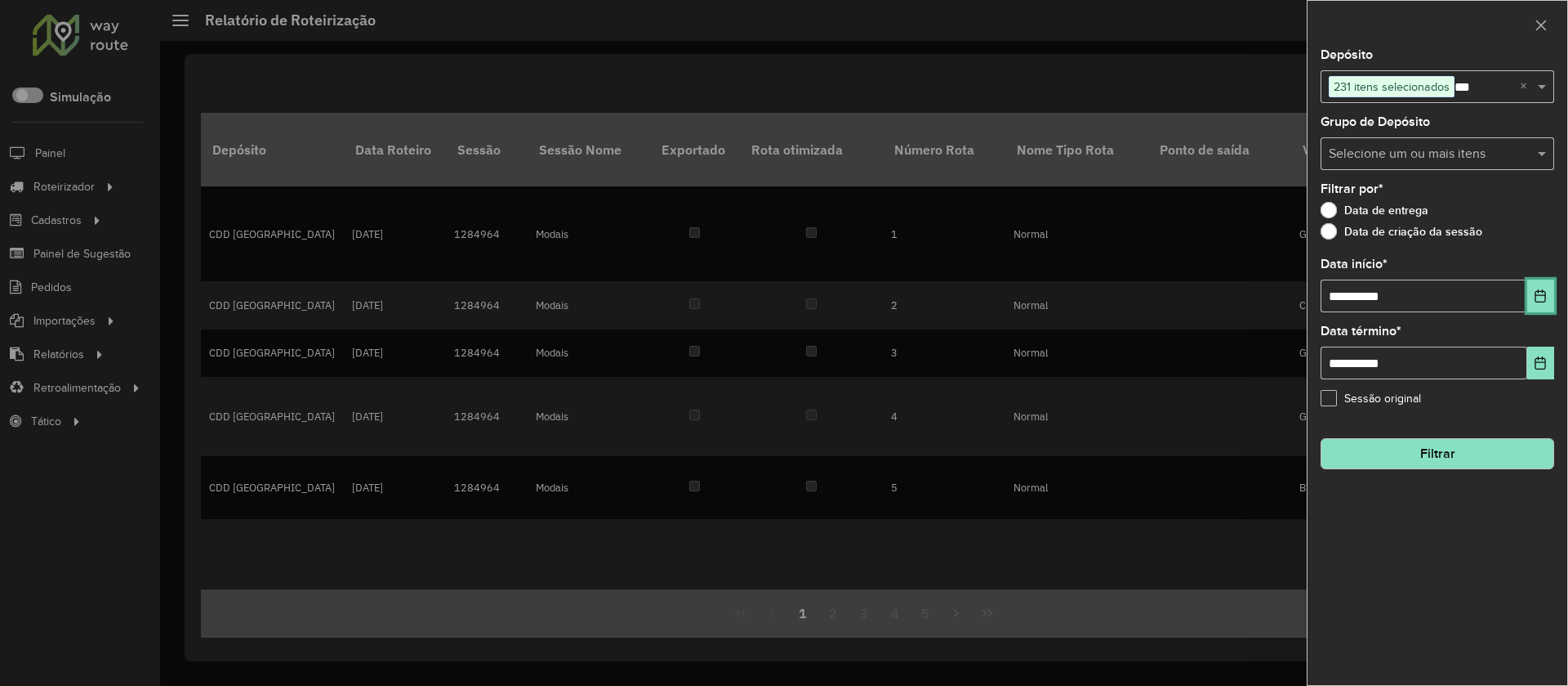
click at [1542, 293] on icon "Choose Date" at bounding box center [1540, 295] width 13 height 13
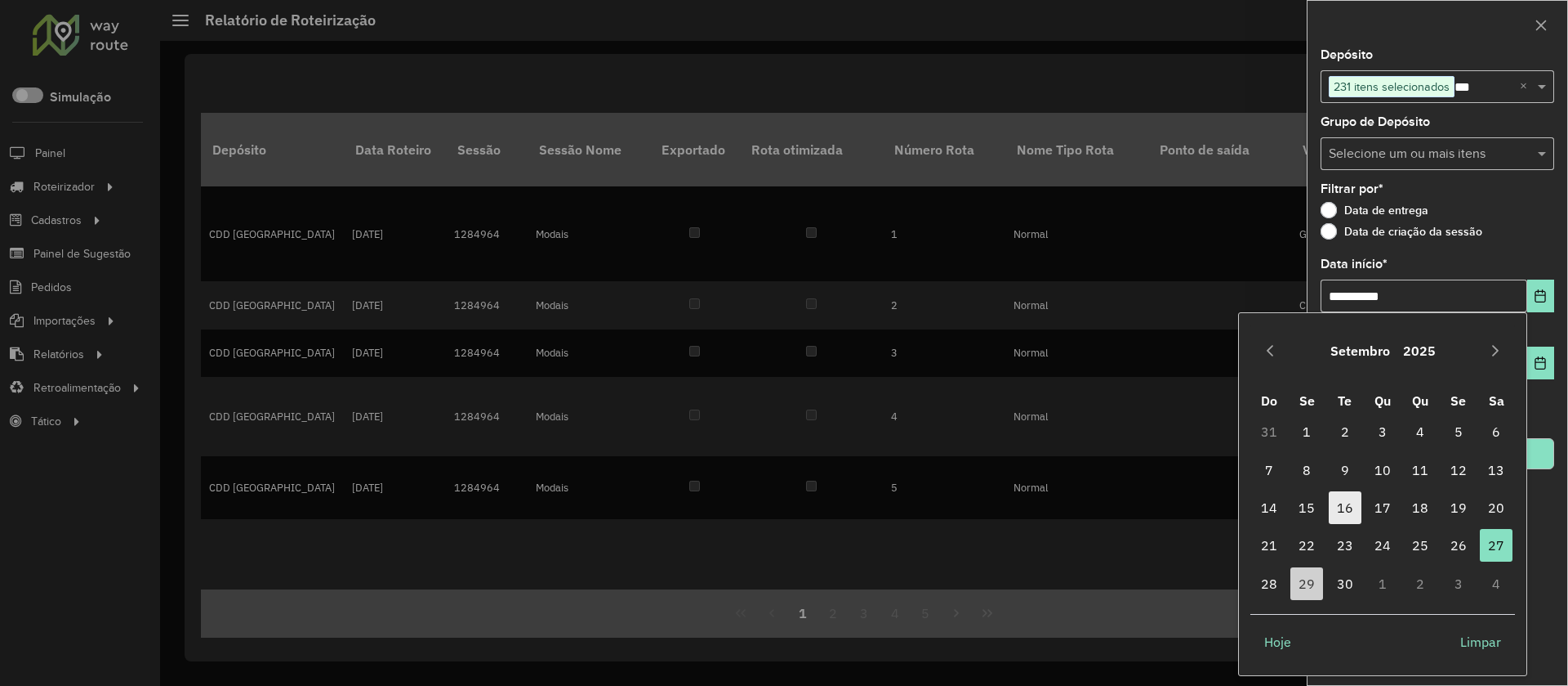
click at [1341, 505] on span "16" at bounding box center [1345, 507] width 33 height 33
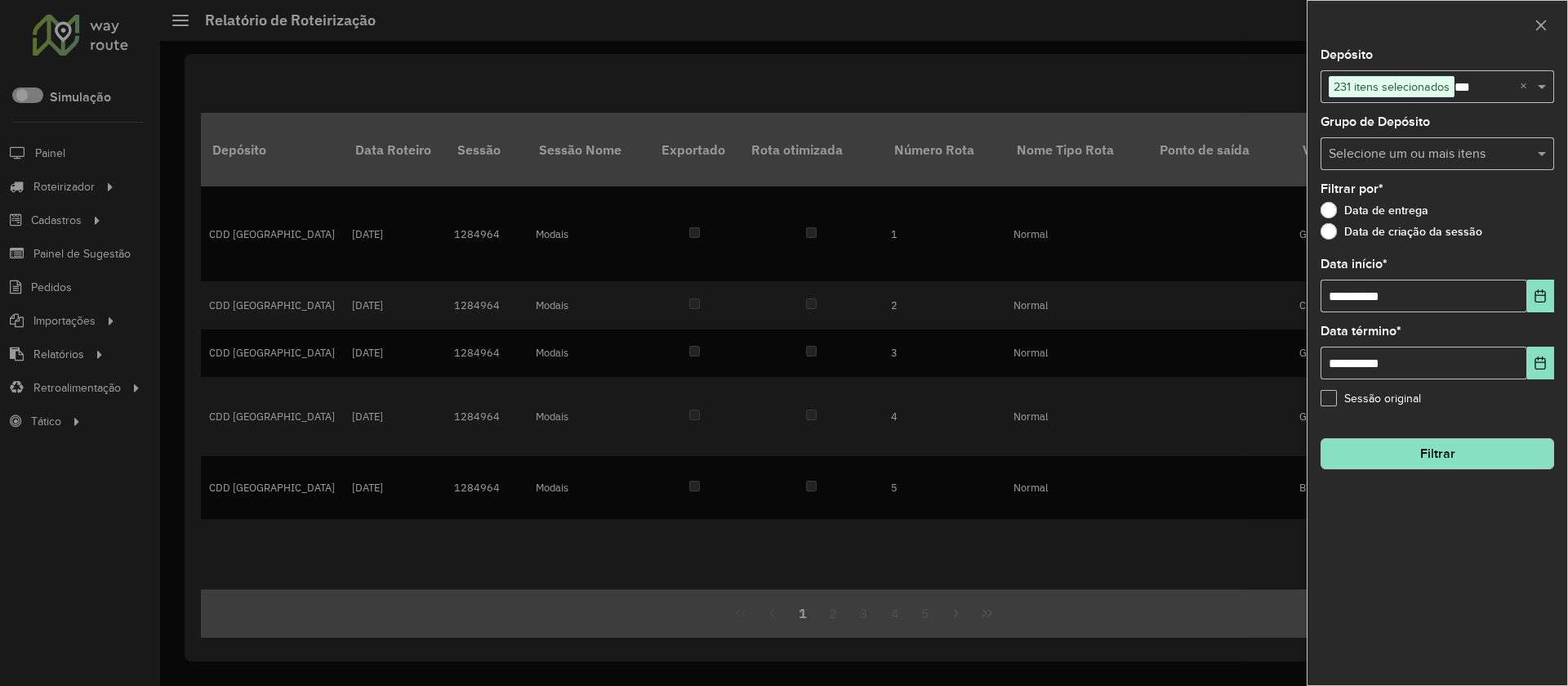
click at [1474, 450] on button "Filtrar" at bounding box center [1437, 454] width 234 height 31
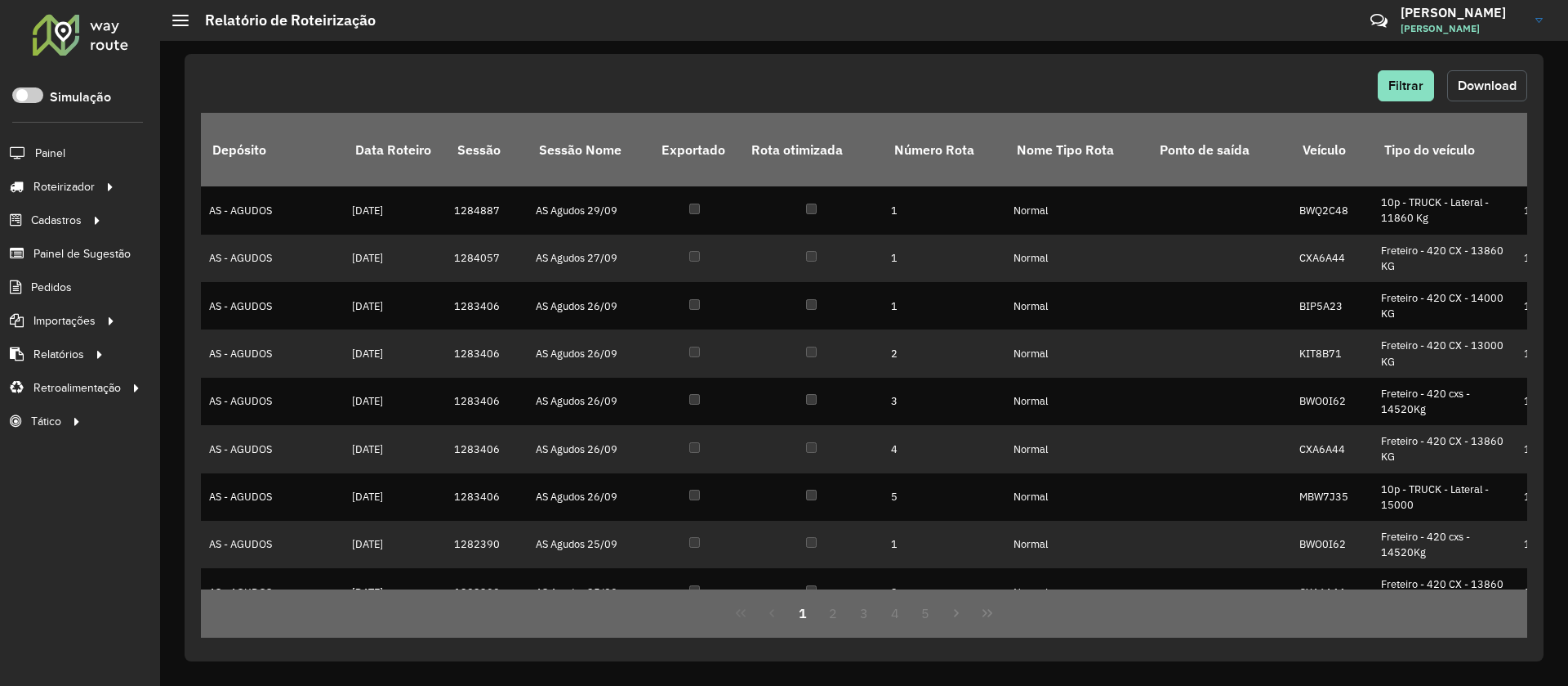
click at [1510, 94] on button "Download" at bounding box center [1487, 86] width 80 height 31
